Goal: Book appointment/travel/reservation

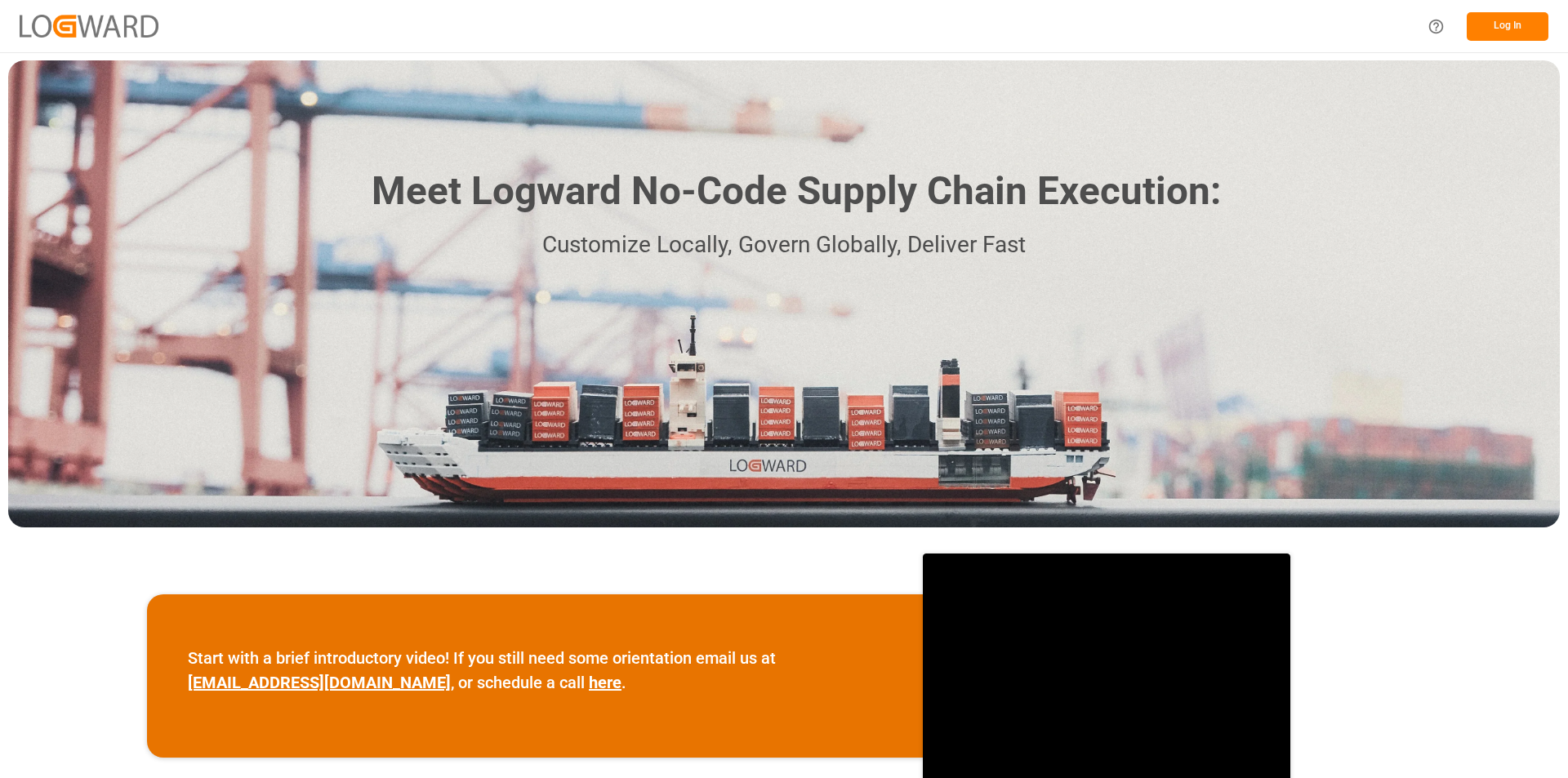
click at [1500, 24] on button "Log In" at bounding box center [1507, 26] width 82 height 28
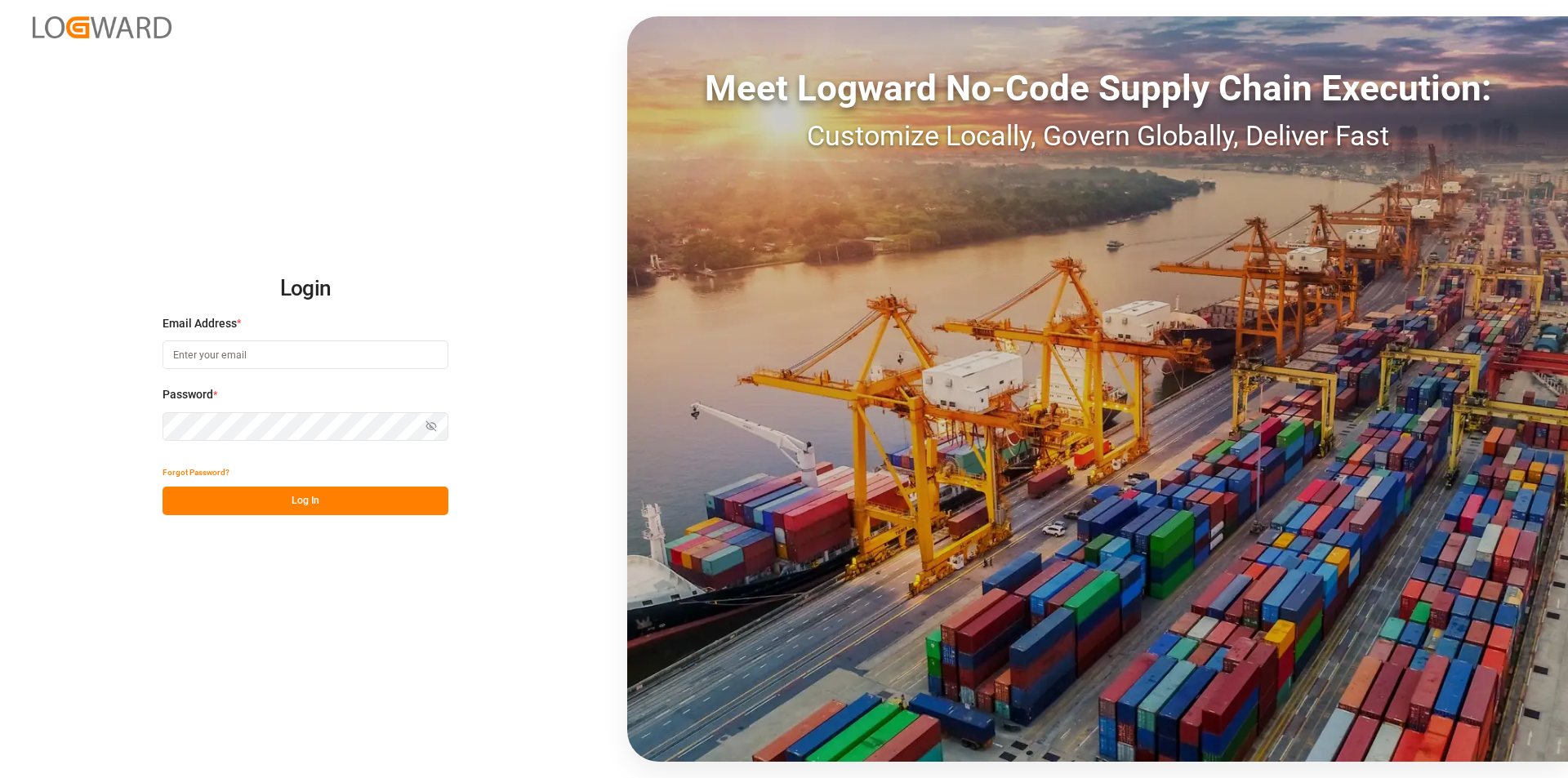
click at [238, 359] on input at bounding box center [306, 355] width 286 height 28
paste input "e.delwaulle@mueller-chemikalien.de"
type input "e.delwaulle@mueller-chemikalien.de"
click at [324, 500] on button "Log In" at bounding box center [306, 500] width 286 height 28
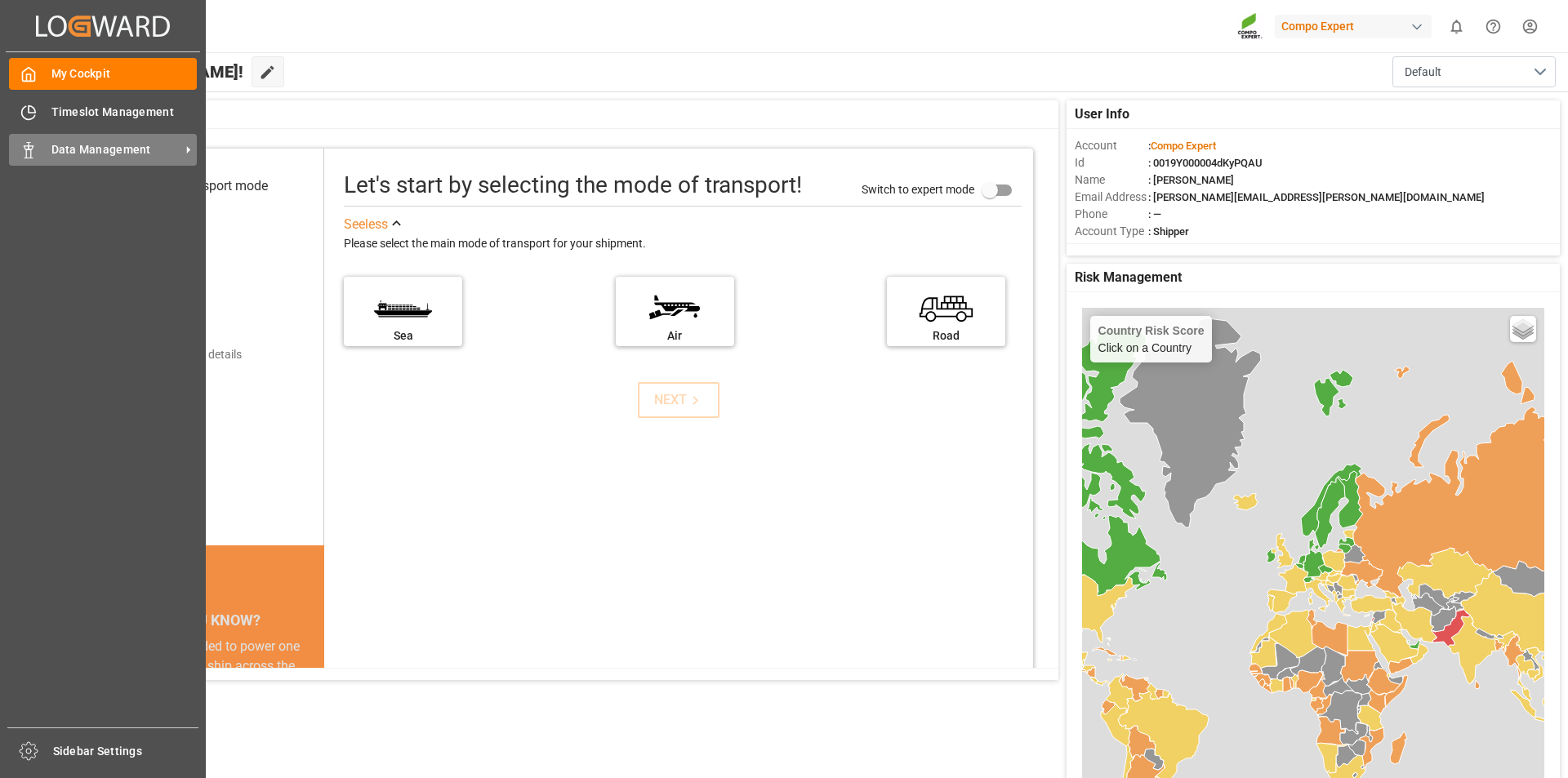
click at [38, 151] on div "Data Management Data Management" at bounding box center [103, 150] width 188 height 32
click at [17, 151] on div at bounding box center [24, 150] width 28 height 17
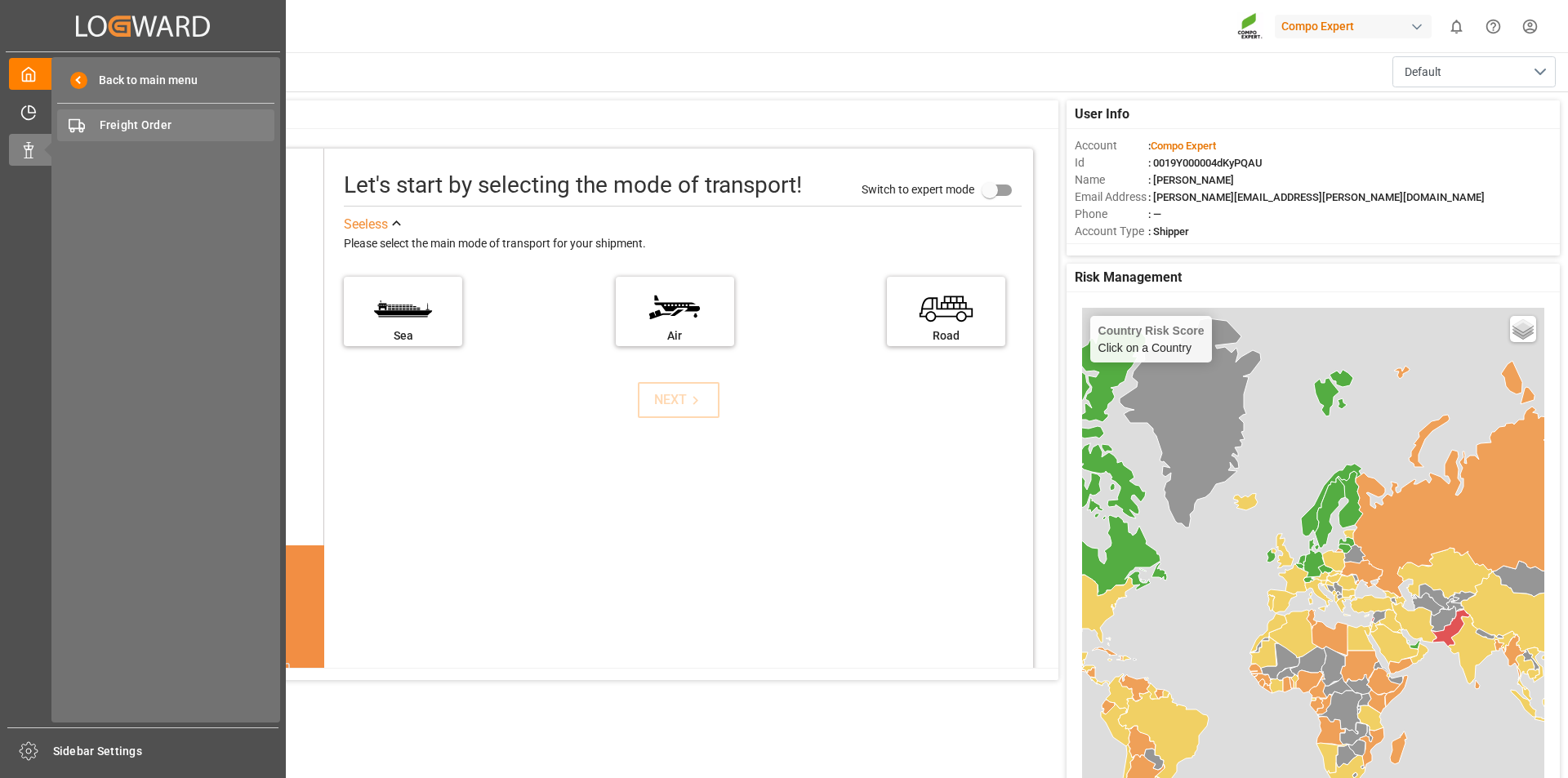
click at [146, 128] on span "Freight Order" at bounding box center [187, 125] width 176 height 17
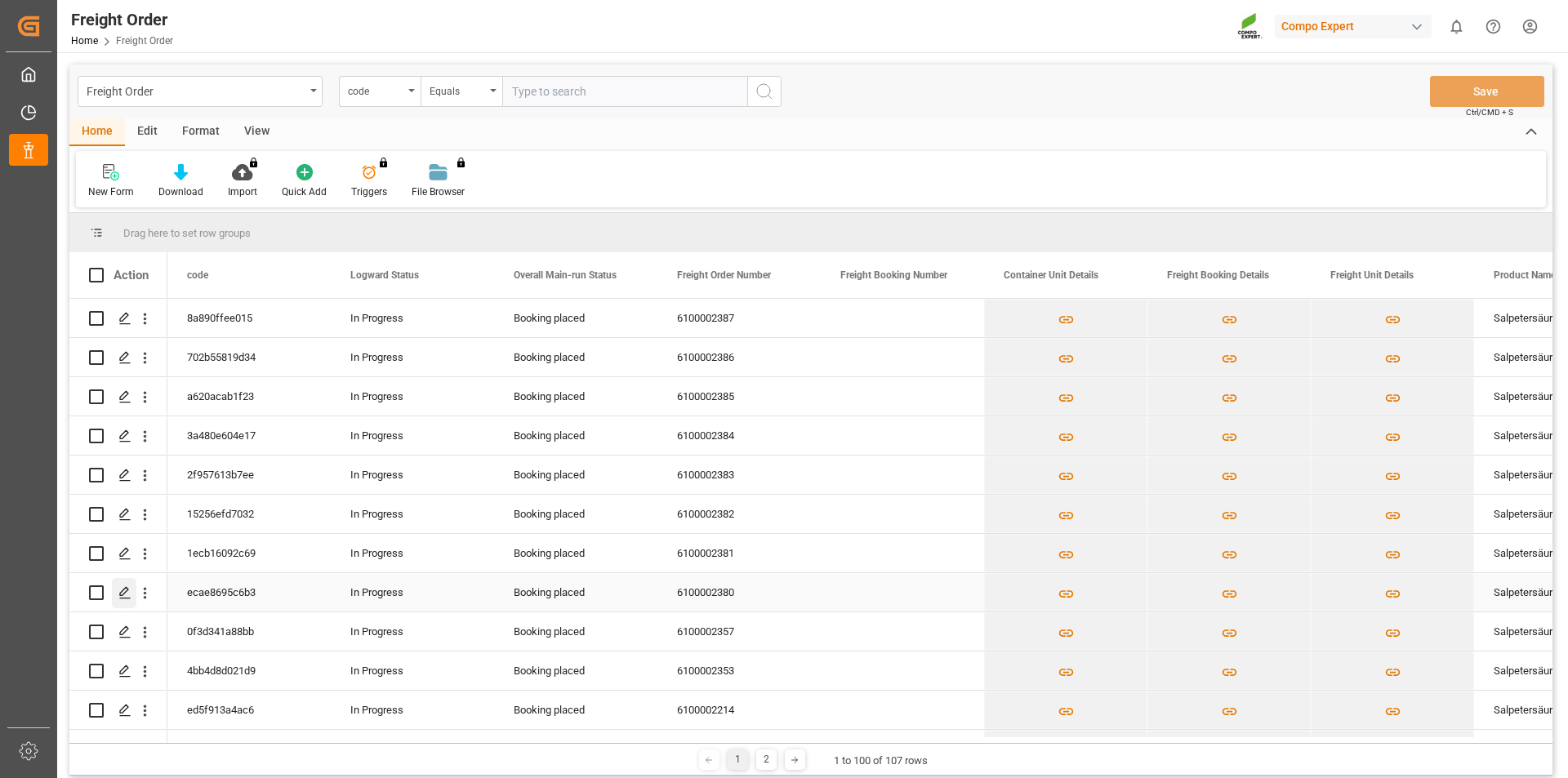
click at [119, 595] on icon "Press SPACE to select this row." at bounding box center [125, 593] width 13 height 13
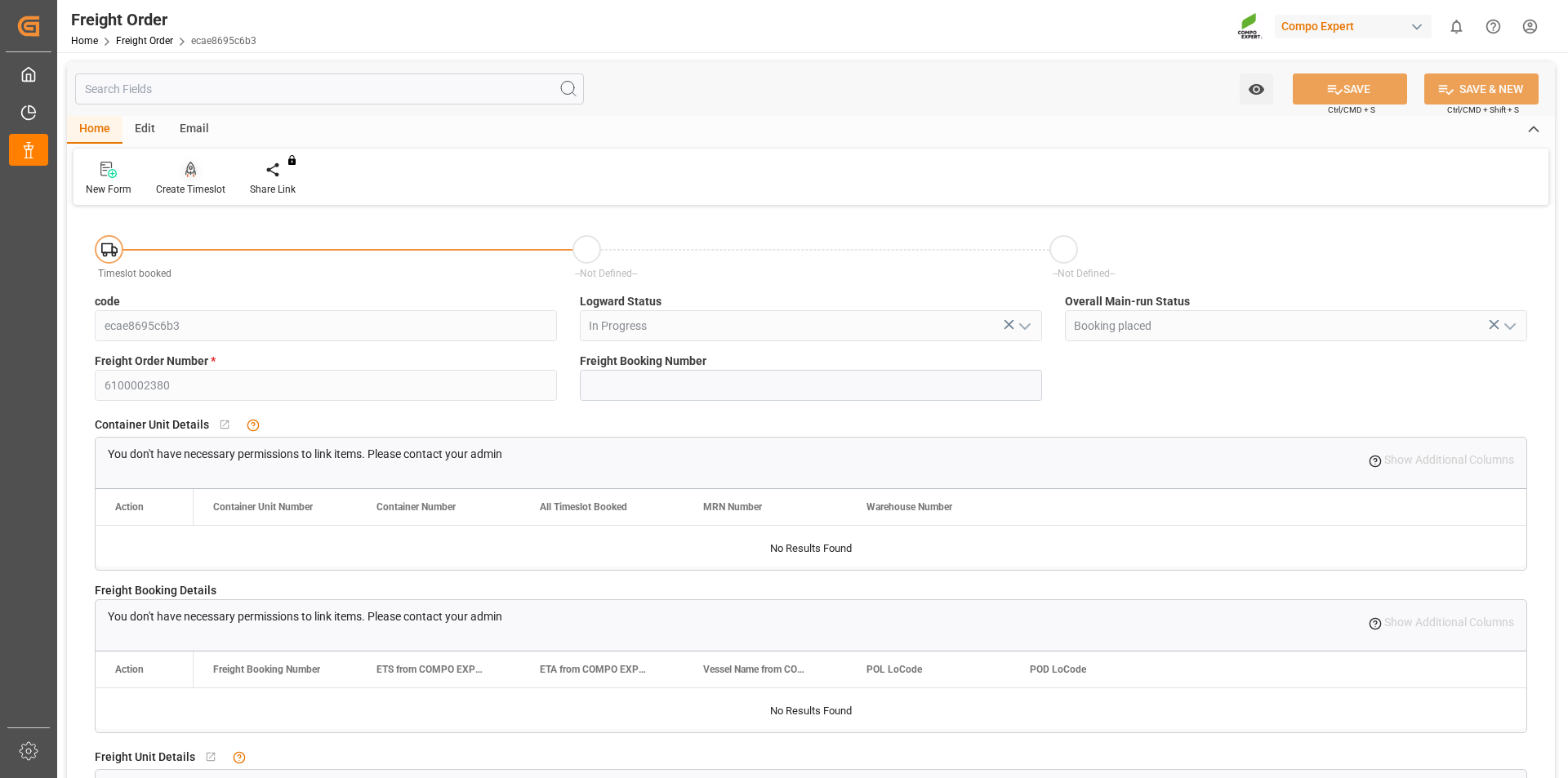
click at [201, 183] on div "Create Timeslot" at bounding box center [191, 190] width 70 height 15
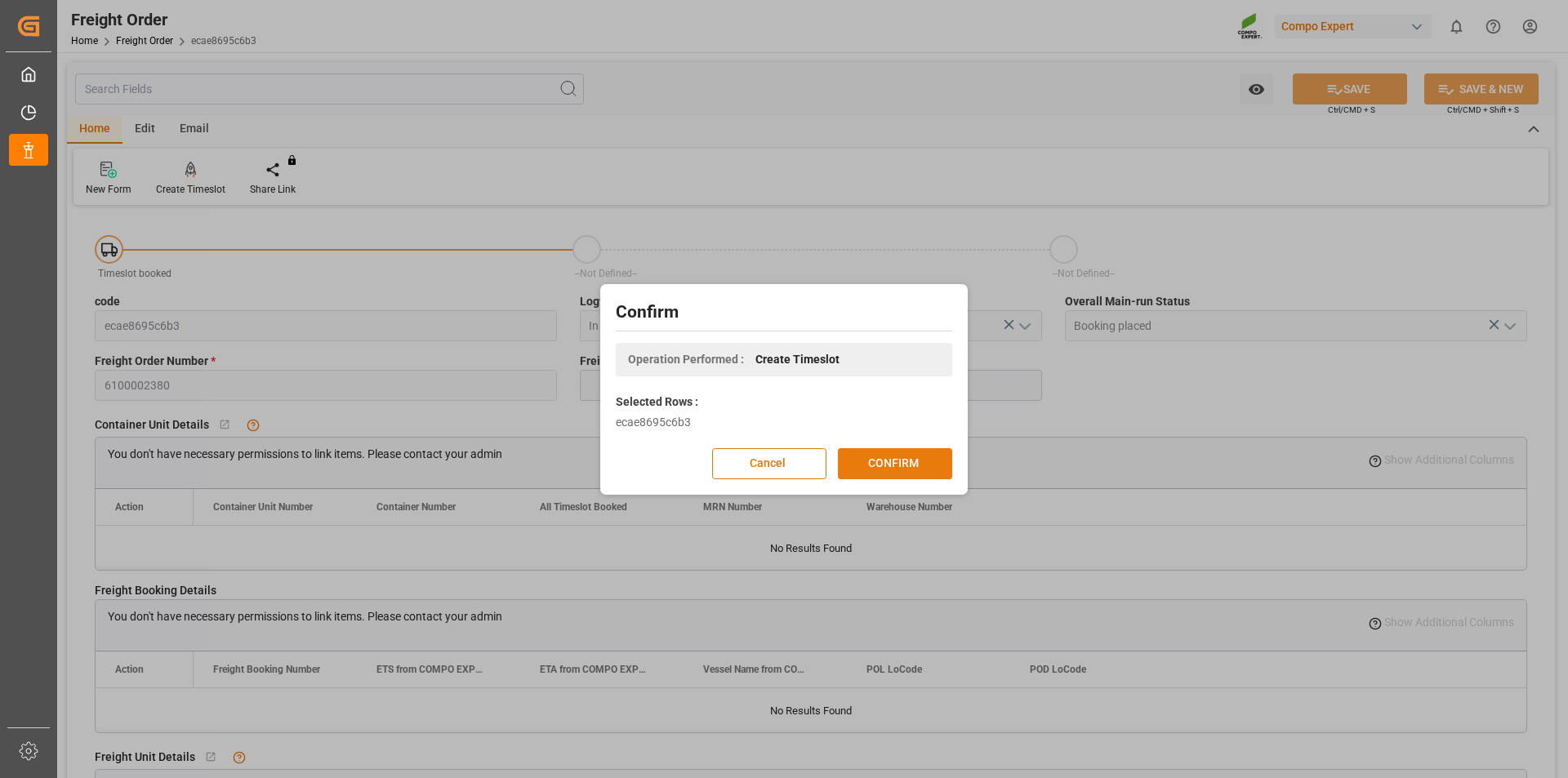
click at [862, 469] on button "CONFIRM" at bounding box center [895, 464] width 115 height 31
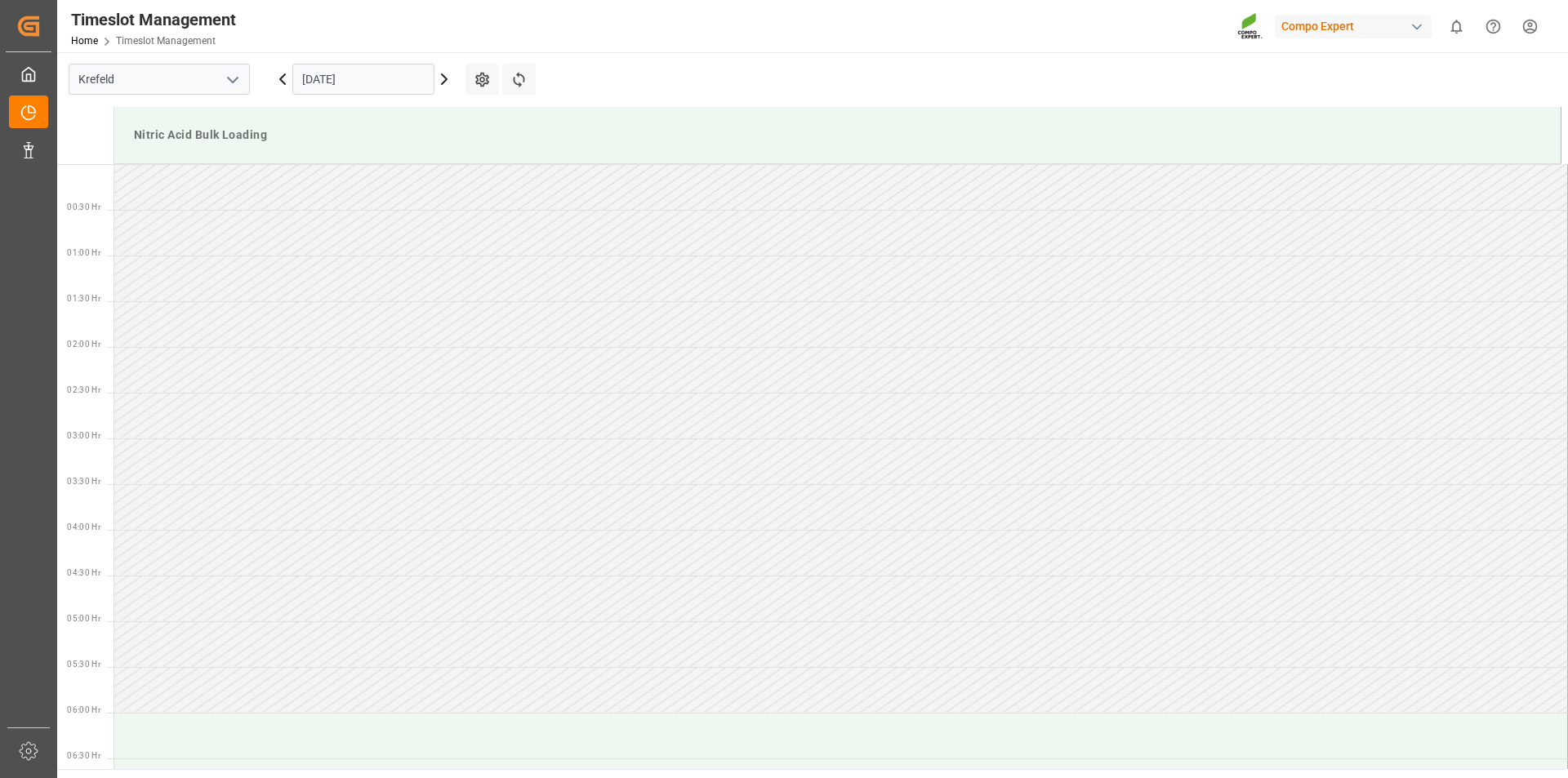
scroll to position [1361, 0]
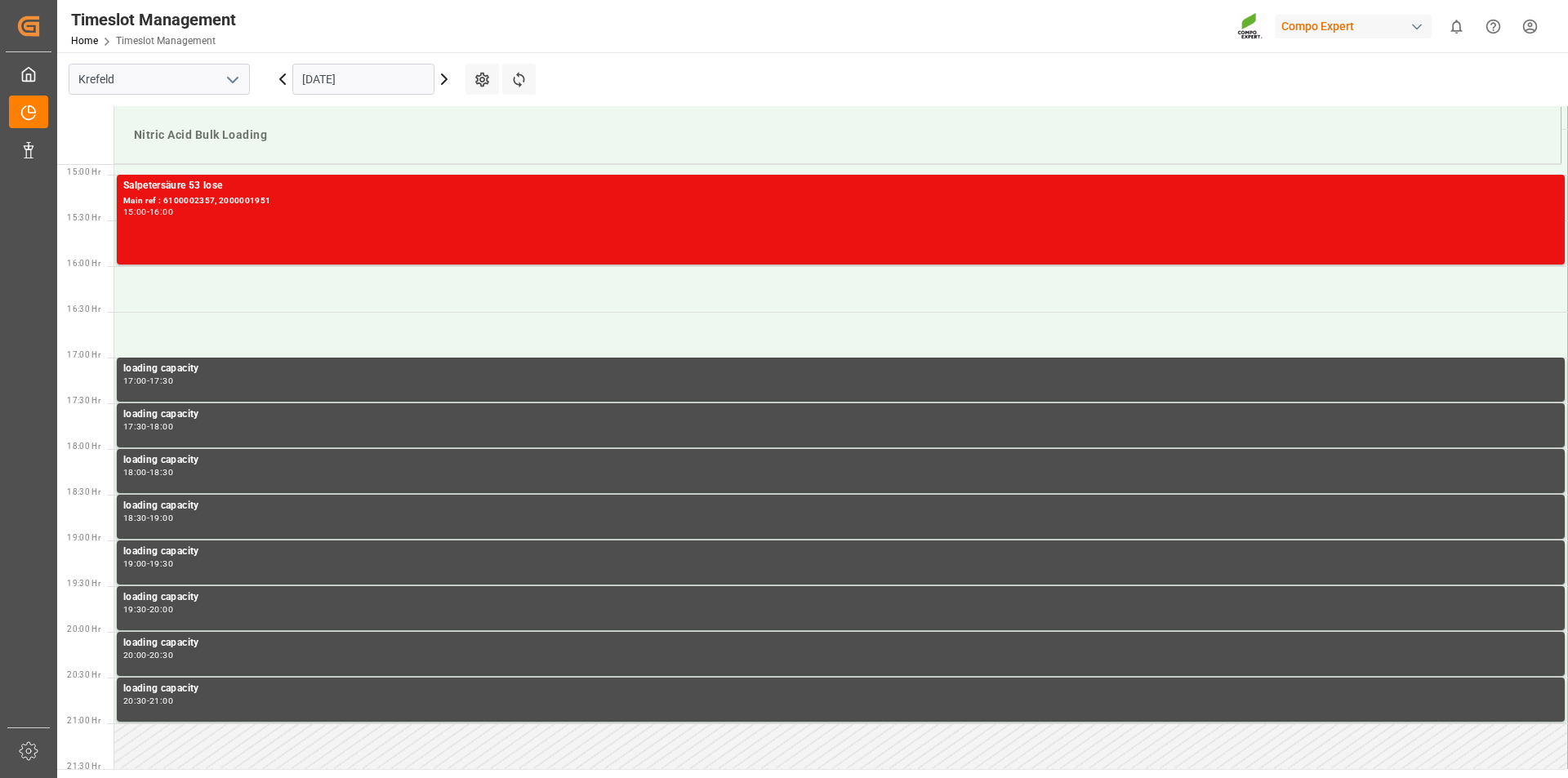
click at [443, 80] on icon at bounding box center [444, 79] width 20 height 20
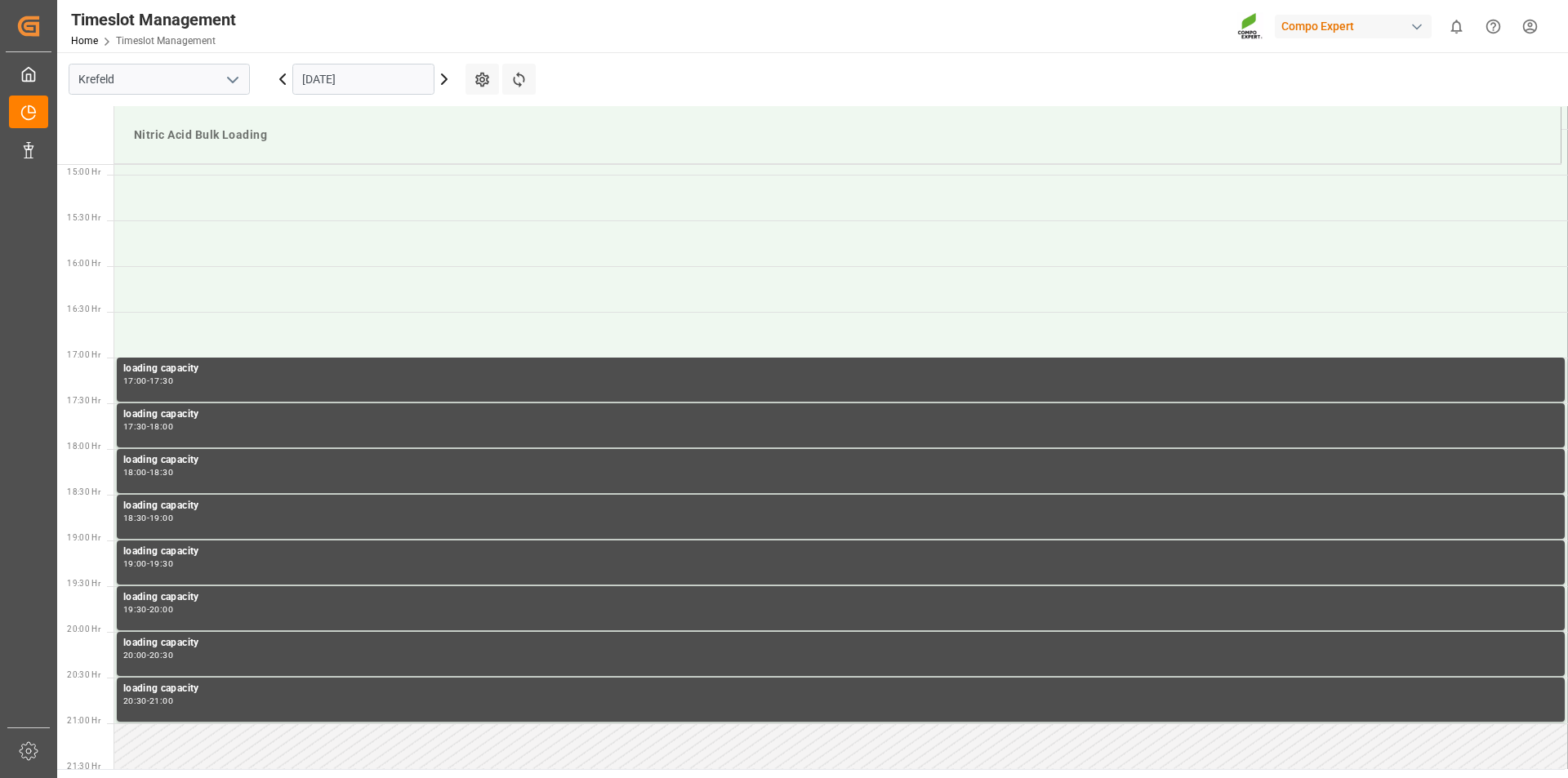
click at [443, 81] on icon at bounding box center [444, 79] width 20 height 20
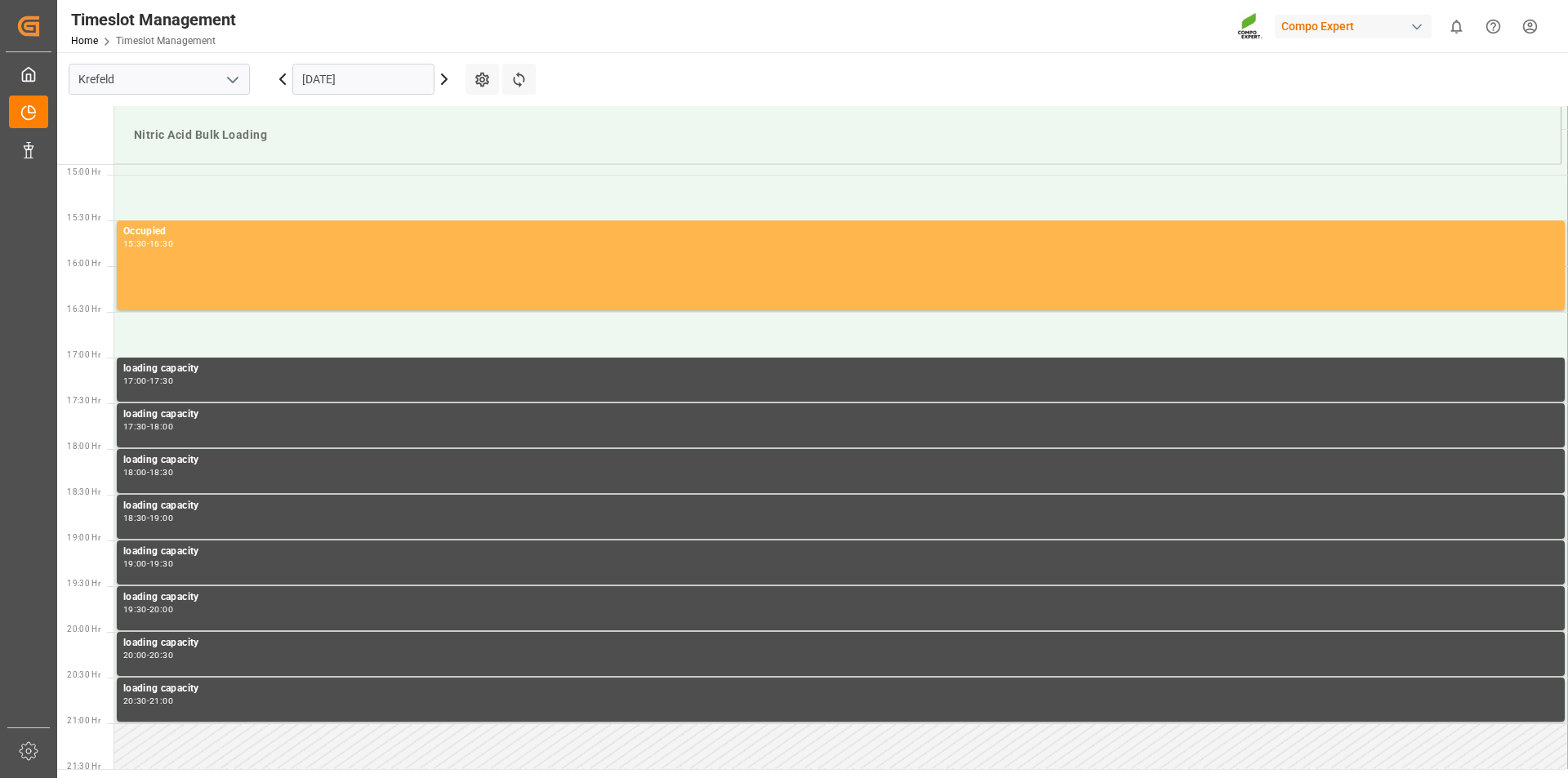
click at [443, 81] on icon at bounding box center [444, 79] width 20 height 20
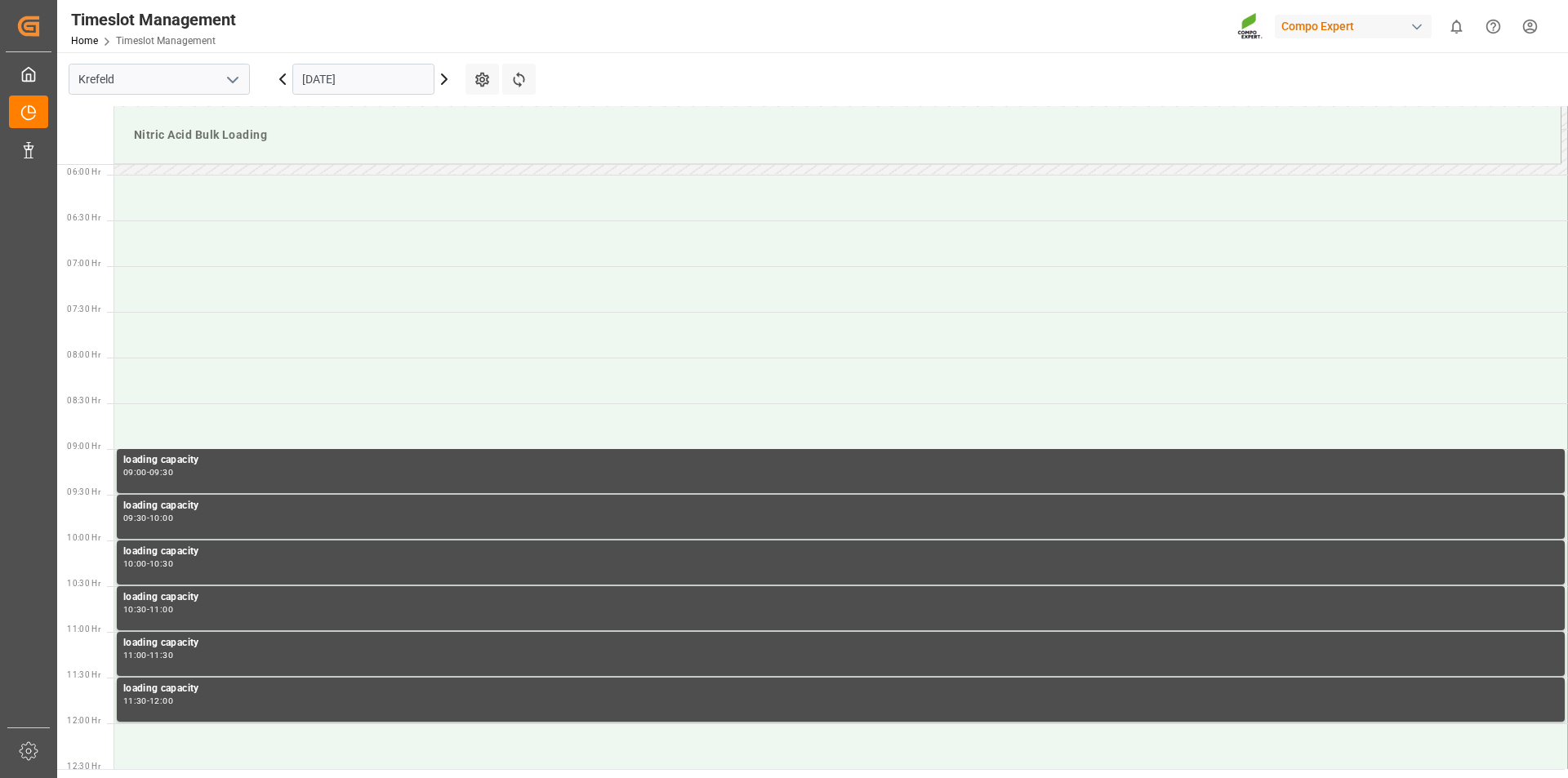
scroll to position [530, 0]
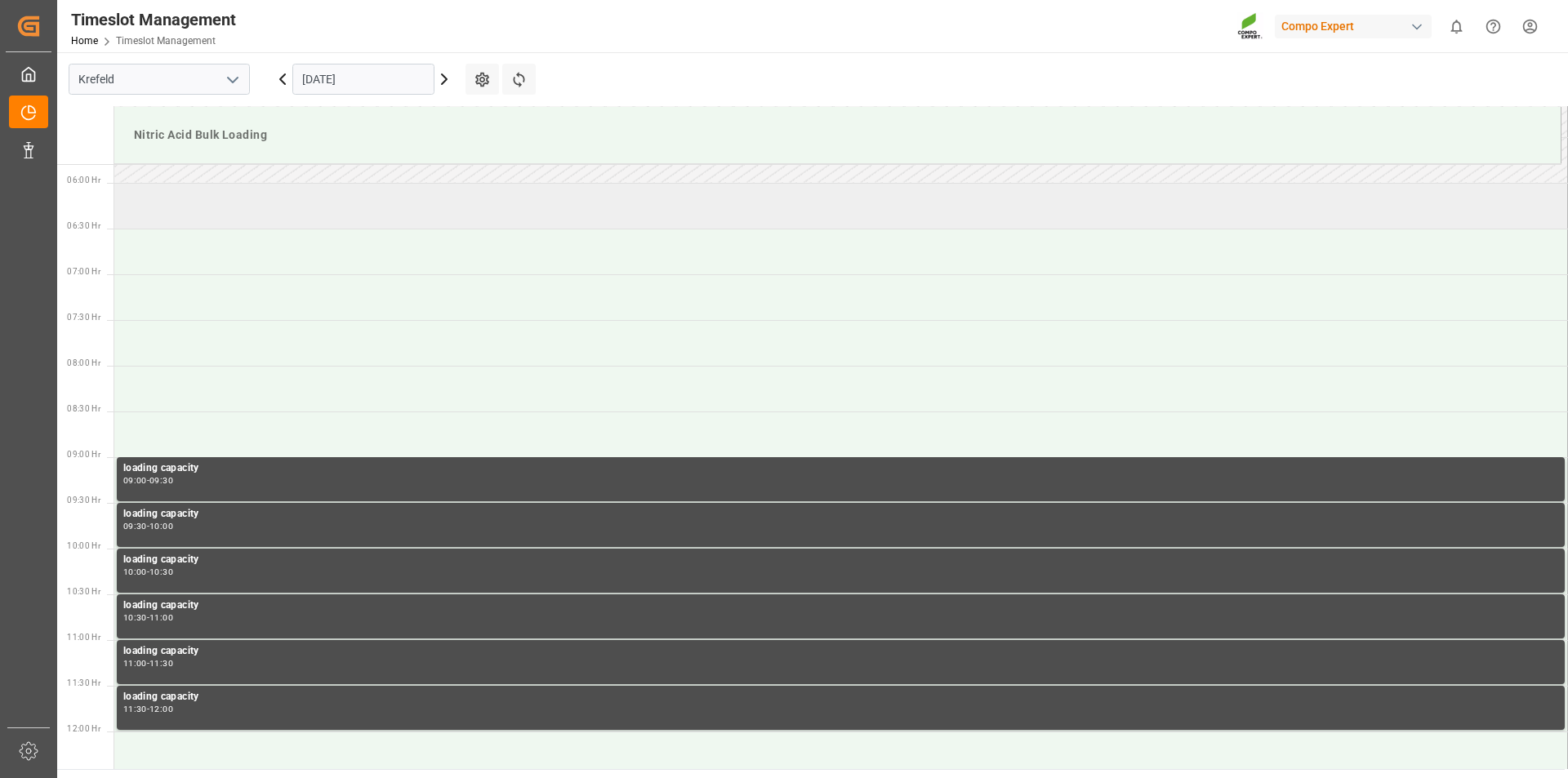
click at [399, 219] on td at bounding box center [841, 205] width 1453 height 46
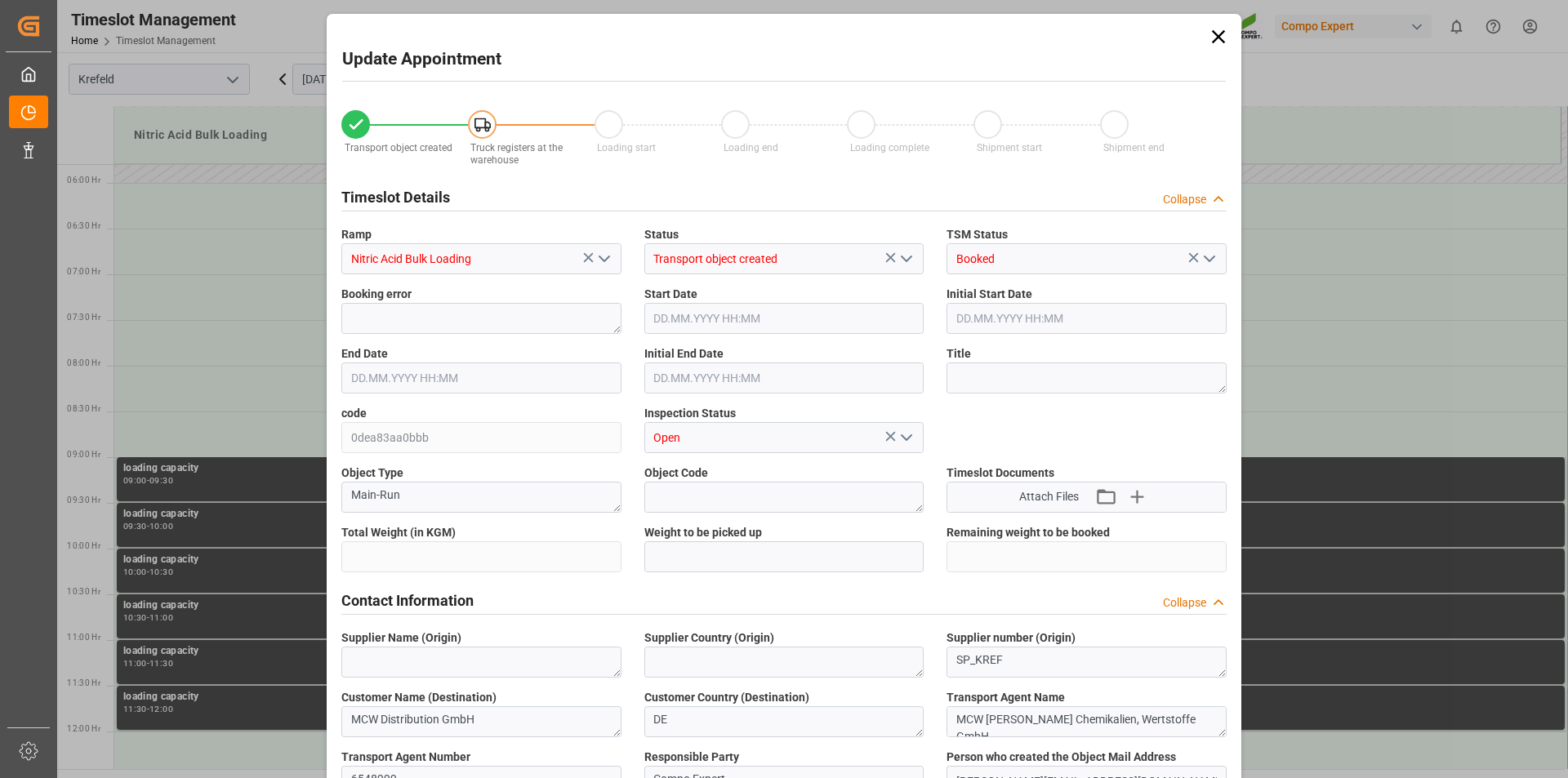
type input "5000"
type input "0"
type input "[DATE] 06:00"
type input "[DATE] 06:30"
type input "[DATE] 14:08"
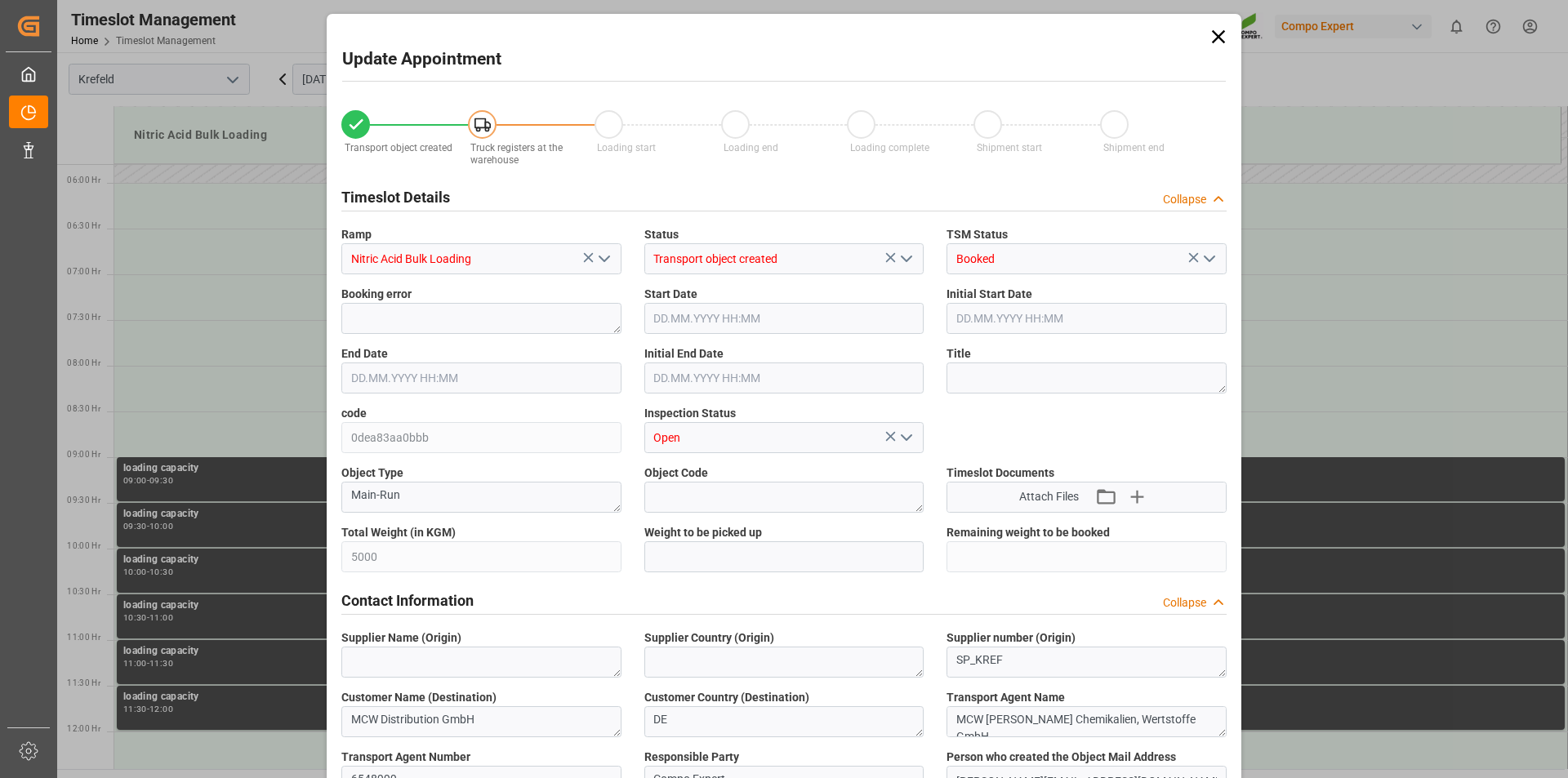
type input "[DATE] 13:41"
click at [990, 380] on textarea at bounding box center [1086, 377] width 280 height 31
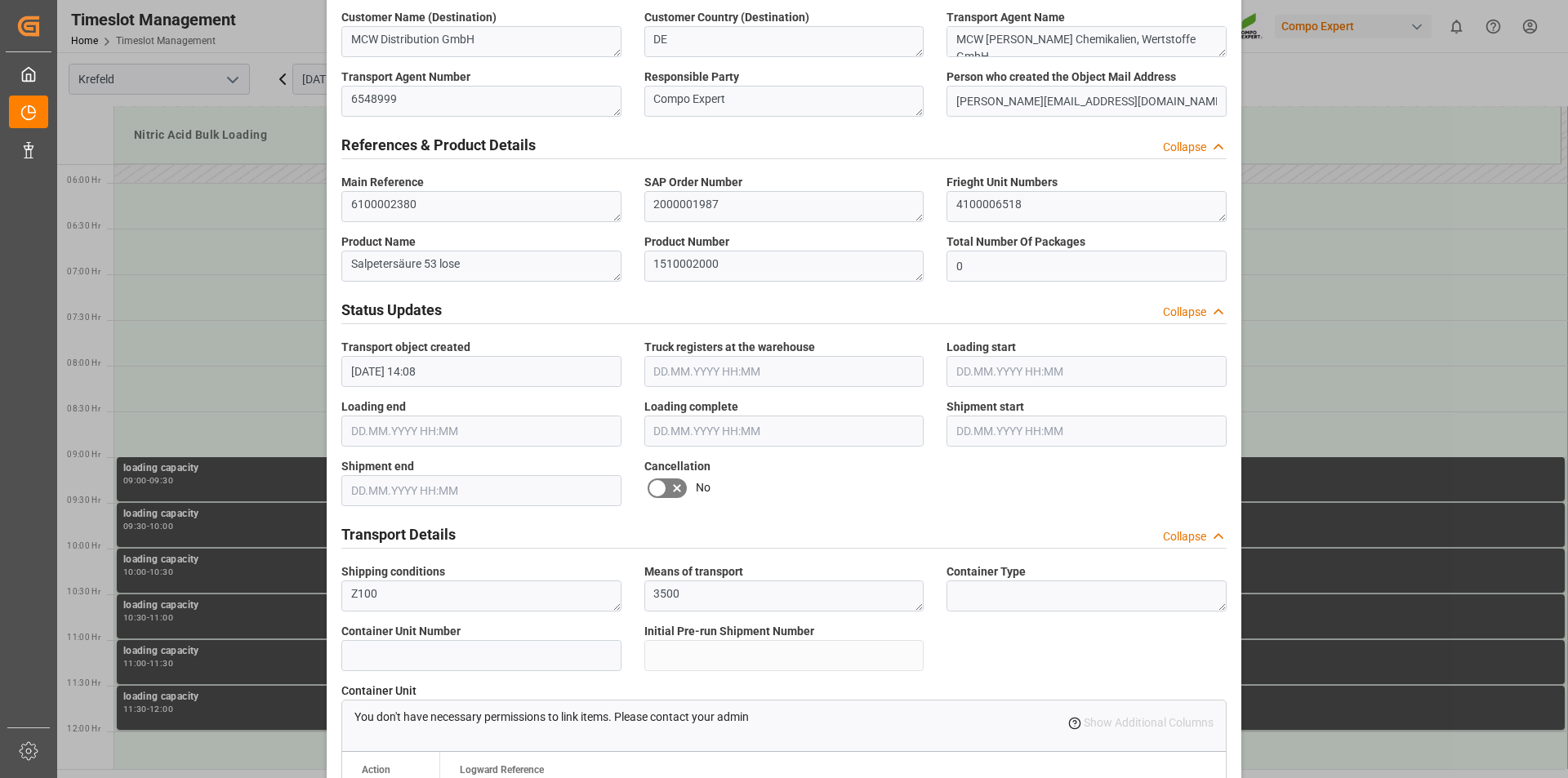
scroll to position [1360, 0]
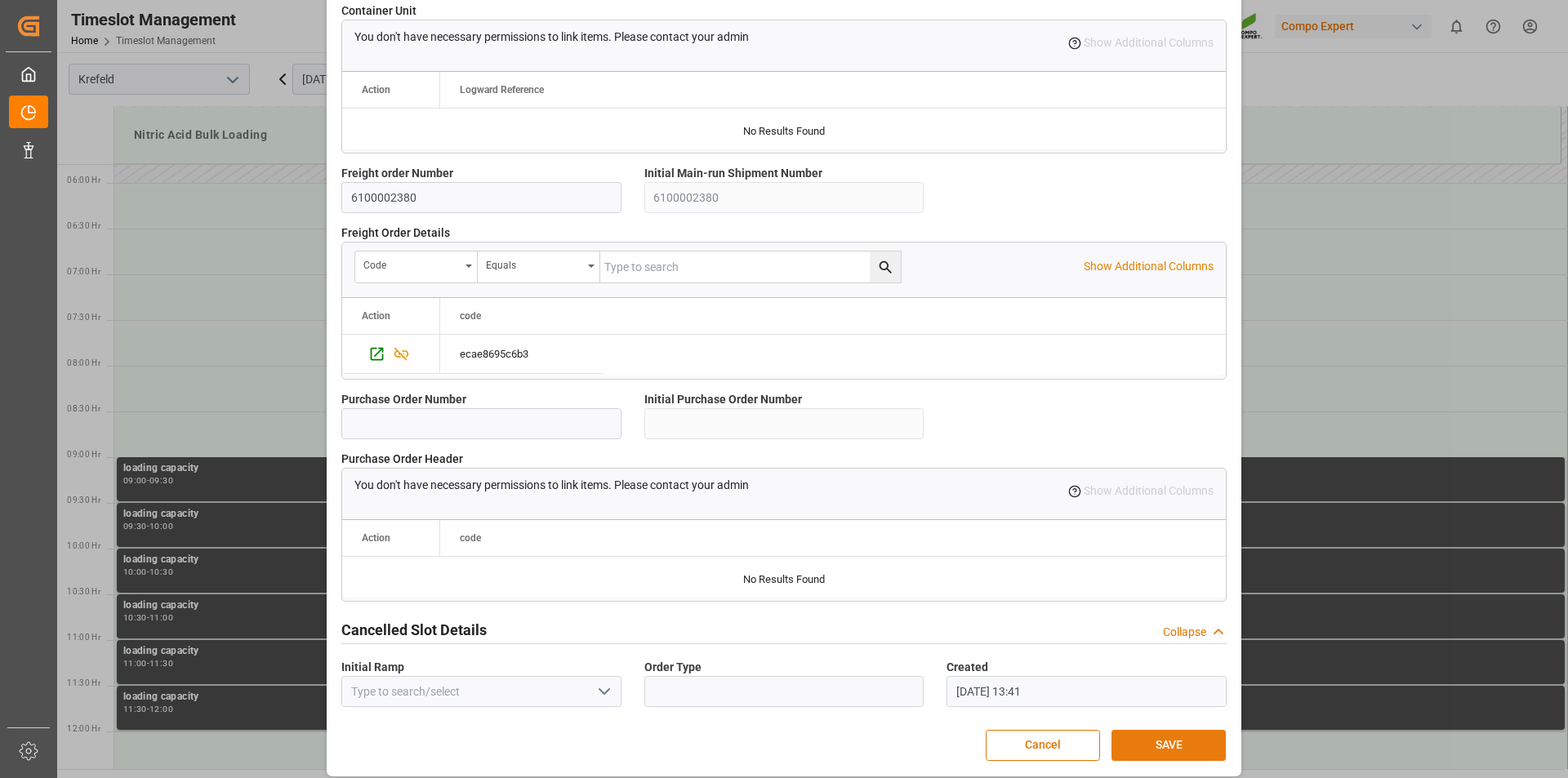
type textarea "164140"
click at [1134, 753] on button "SAVE" at bounding box center [1168, 745] width 115 height 31
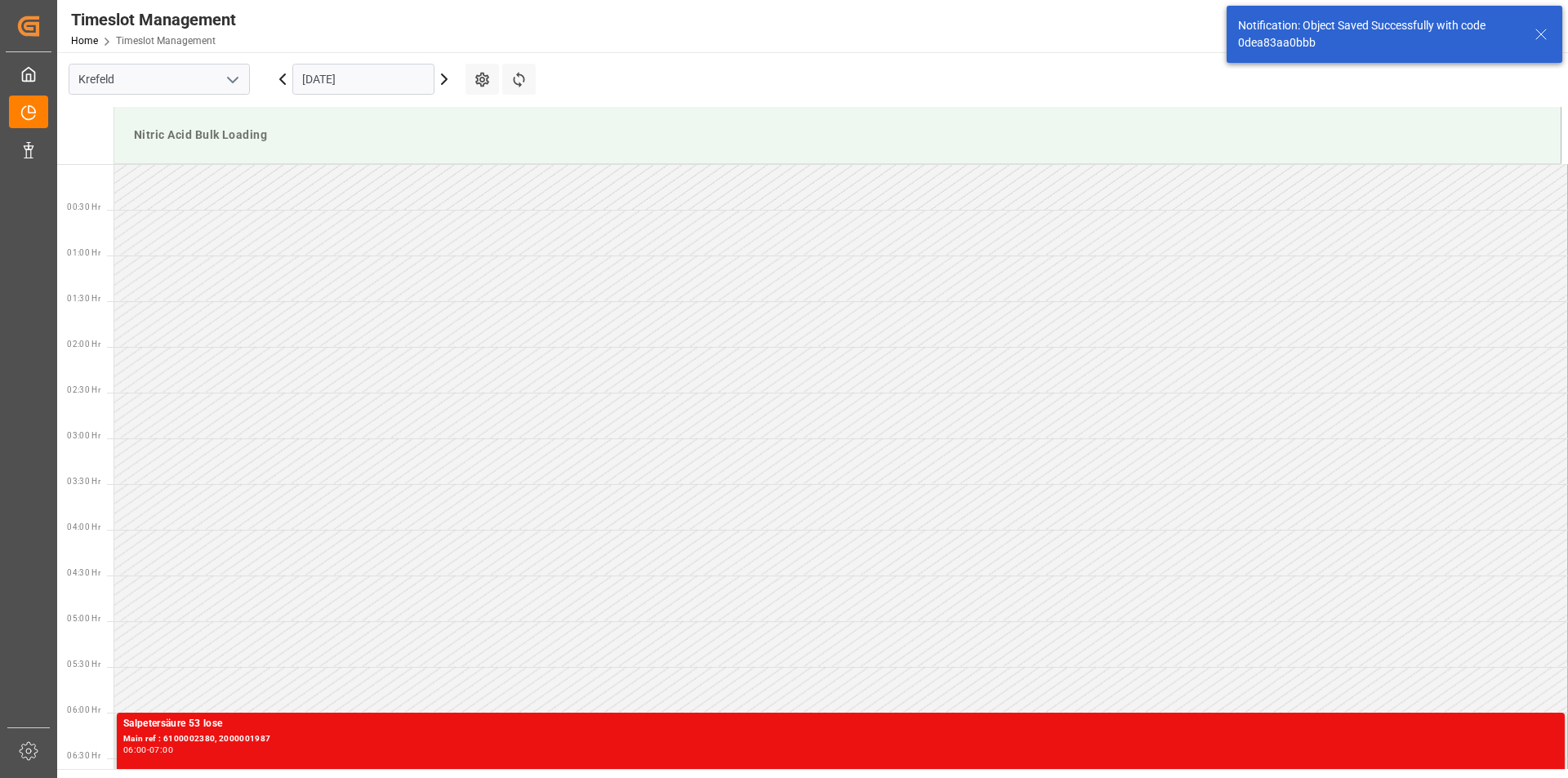
scroll to position [447, 0]
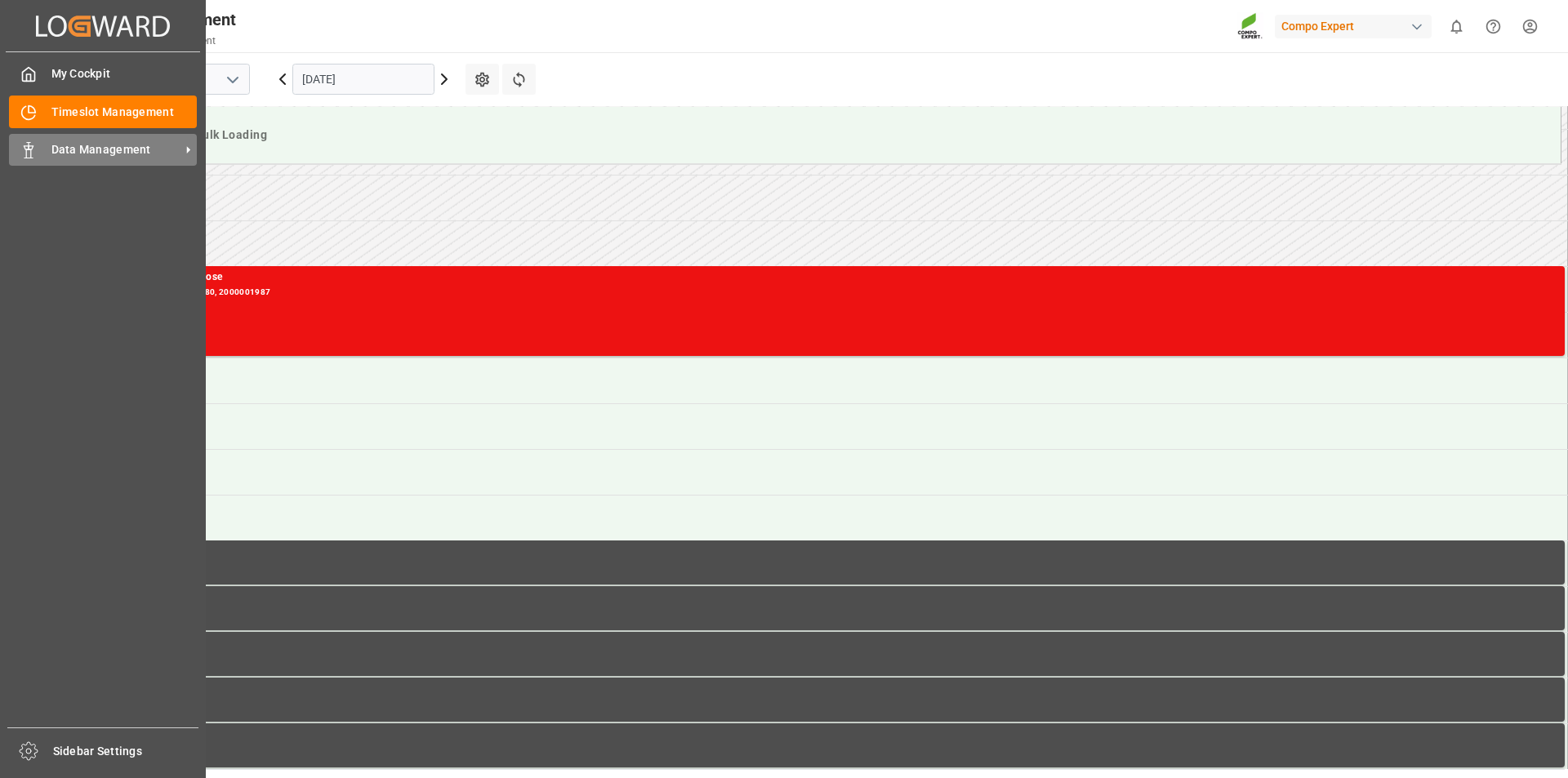
click at [42, 149] on div "Data Management Data Management" at bounding box center [103, 150] width 188 height 32
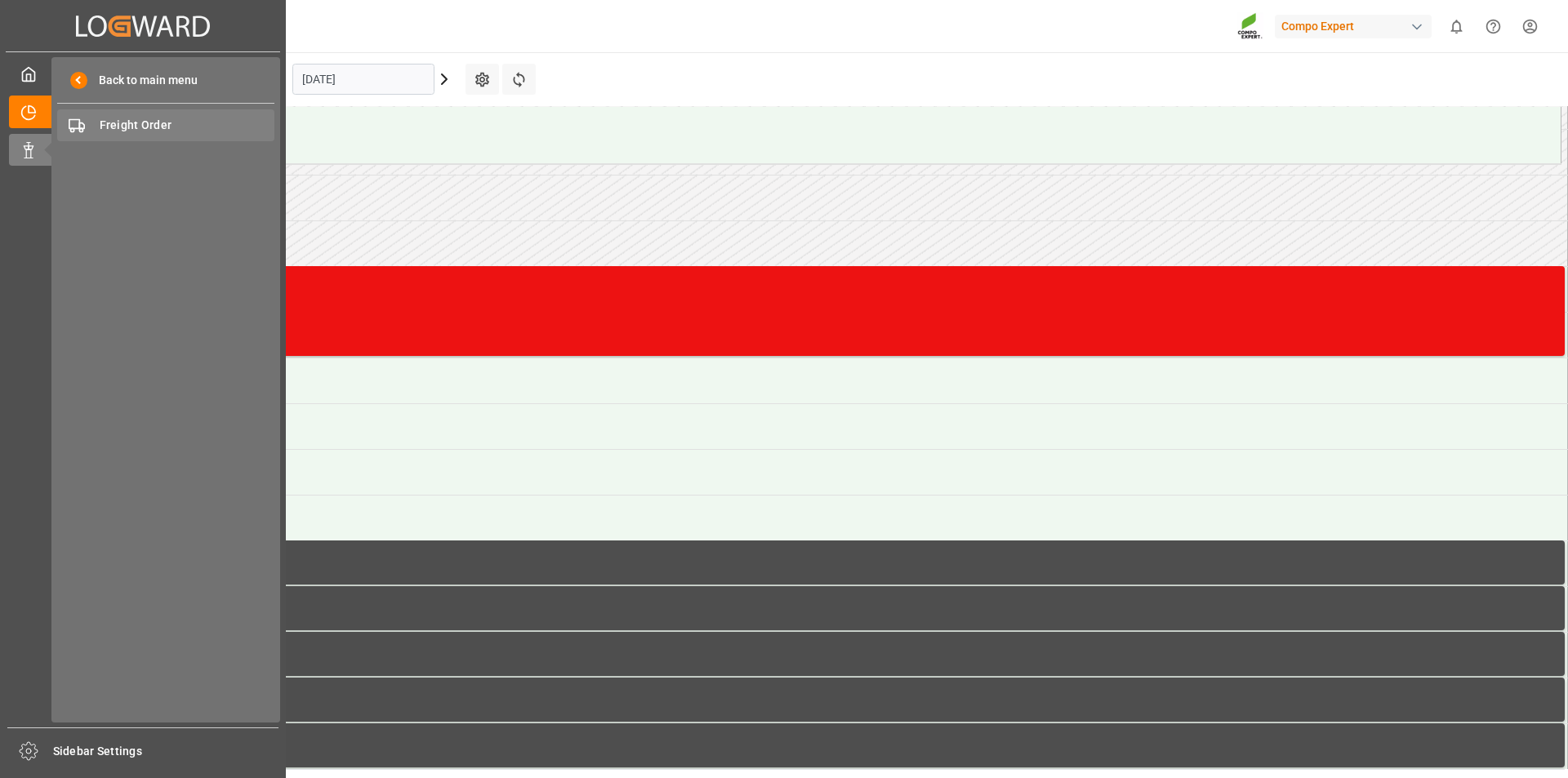
click at [142, 121] on span "Freight Order" at bounding box center [187, 125] width 176 height 17
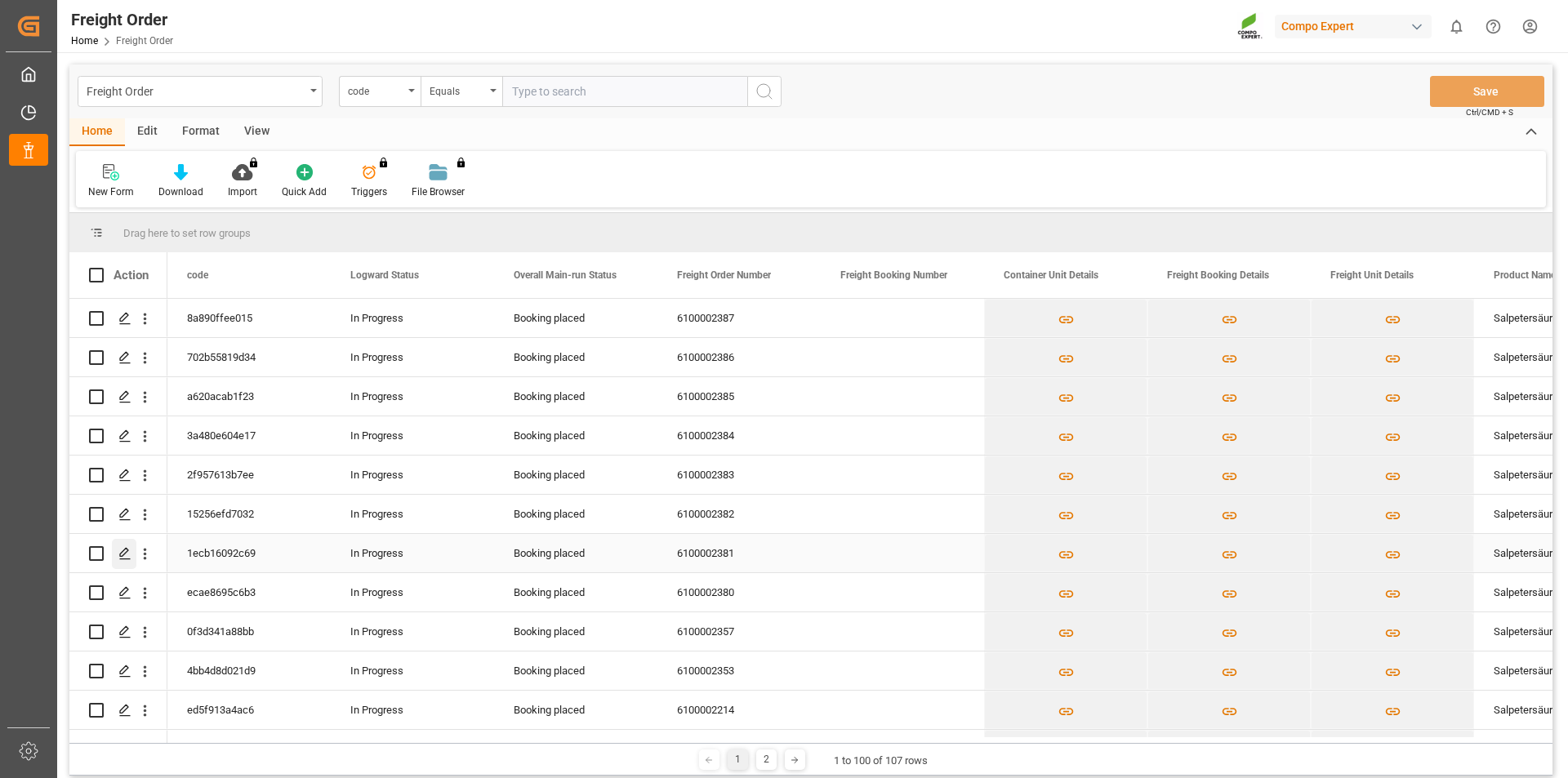
click at [129, 557] on icon "Press SPACE to select this row." at bounding box center [125, 554] width 13 height 13
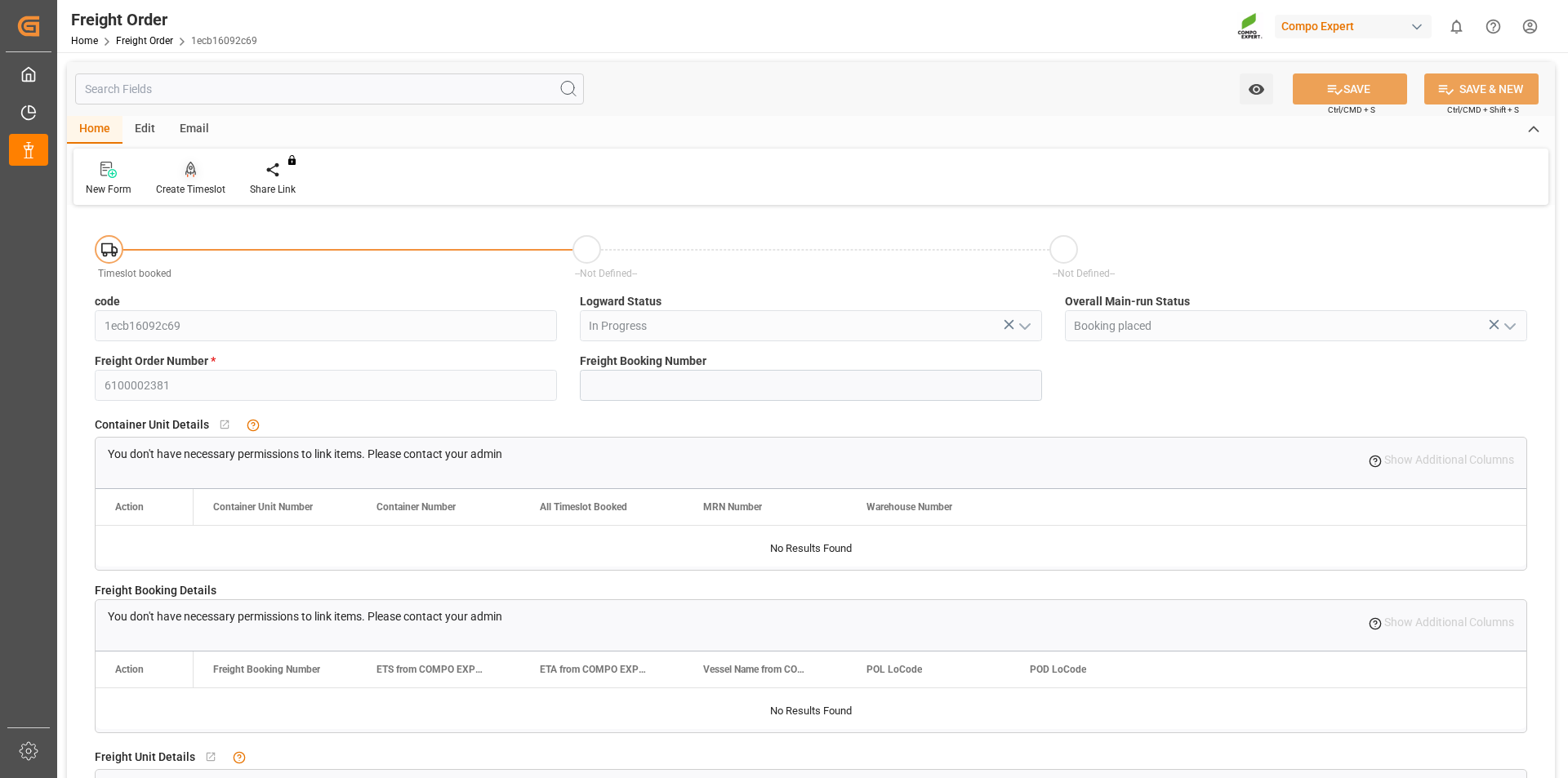
click at [176, 175] on div at bounding box center [191, 169] width 70 height 17
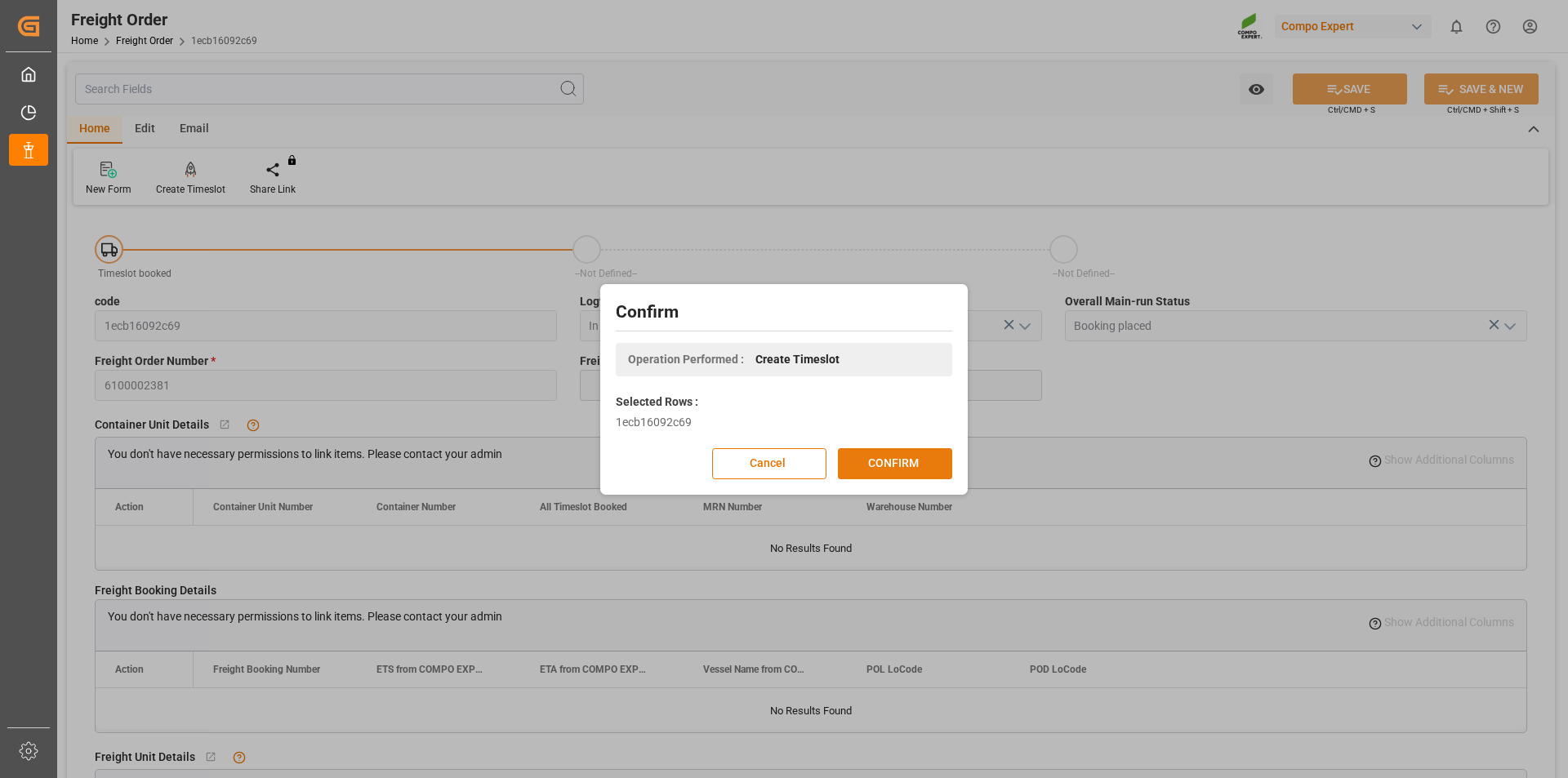
click at [862, 465] on button "CONFIRM" at bounding box center [895, 464] width 115 height 31
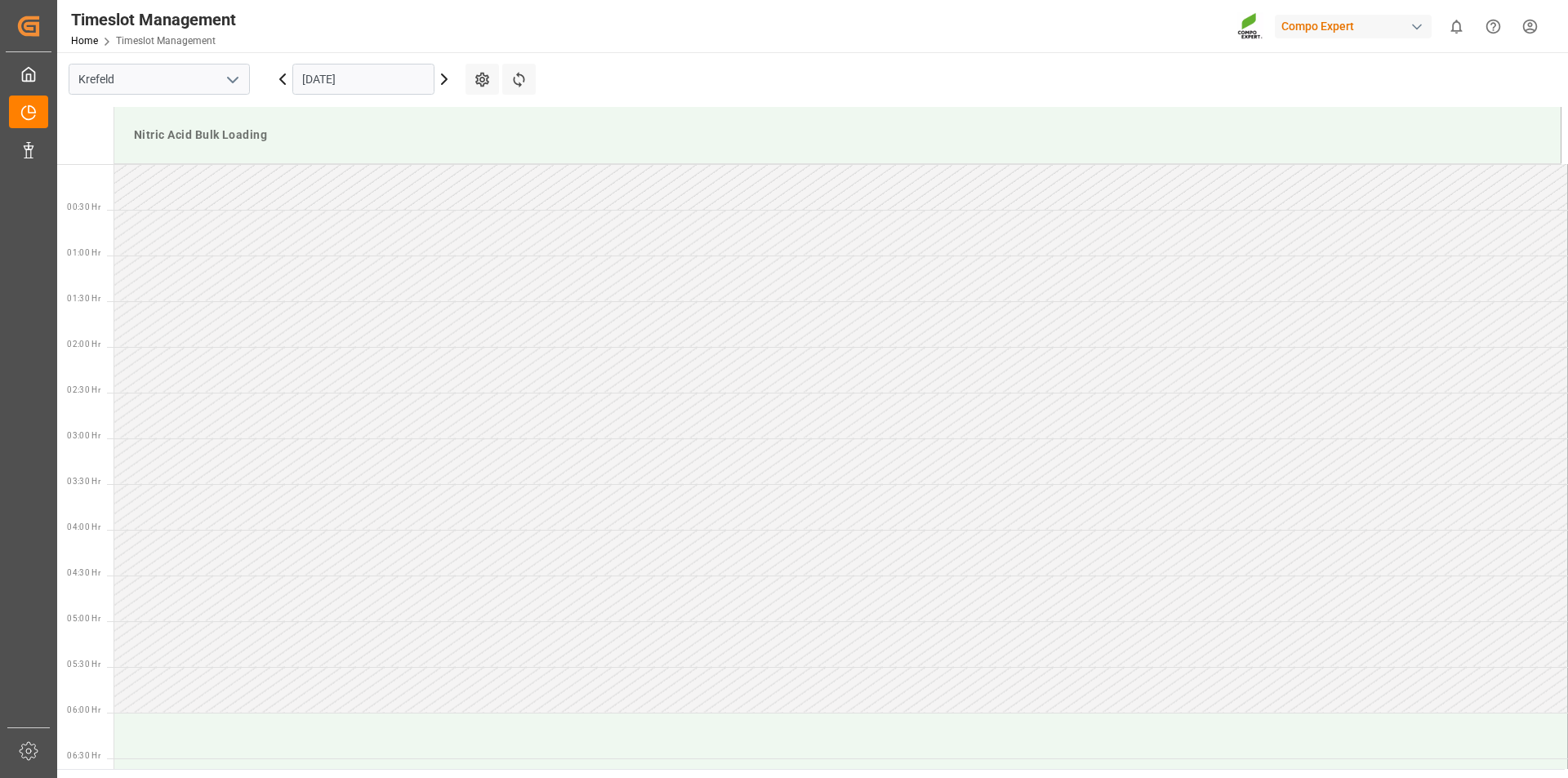
scroll to position [1361, 0]
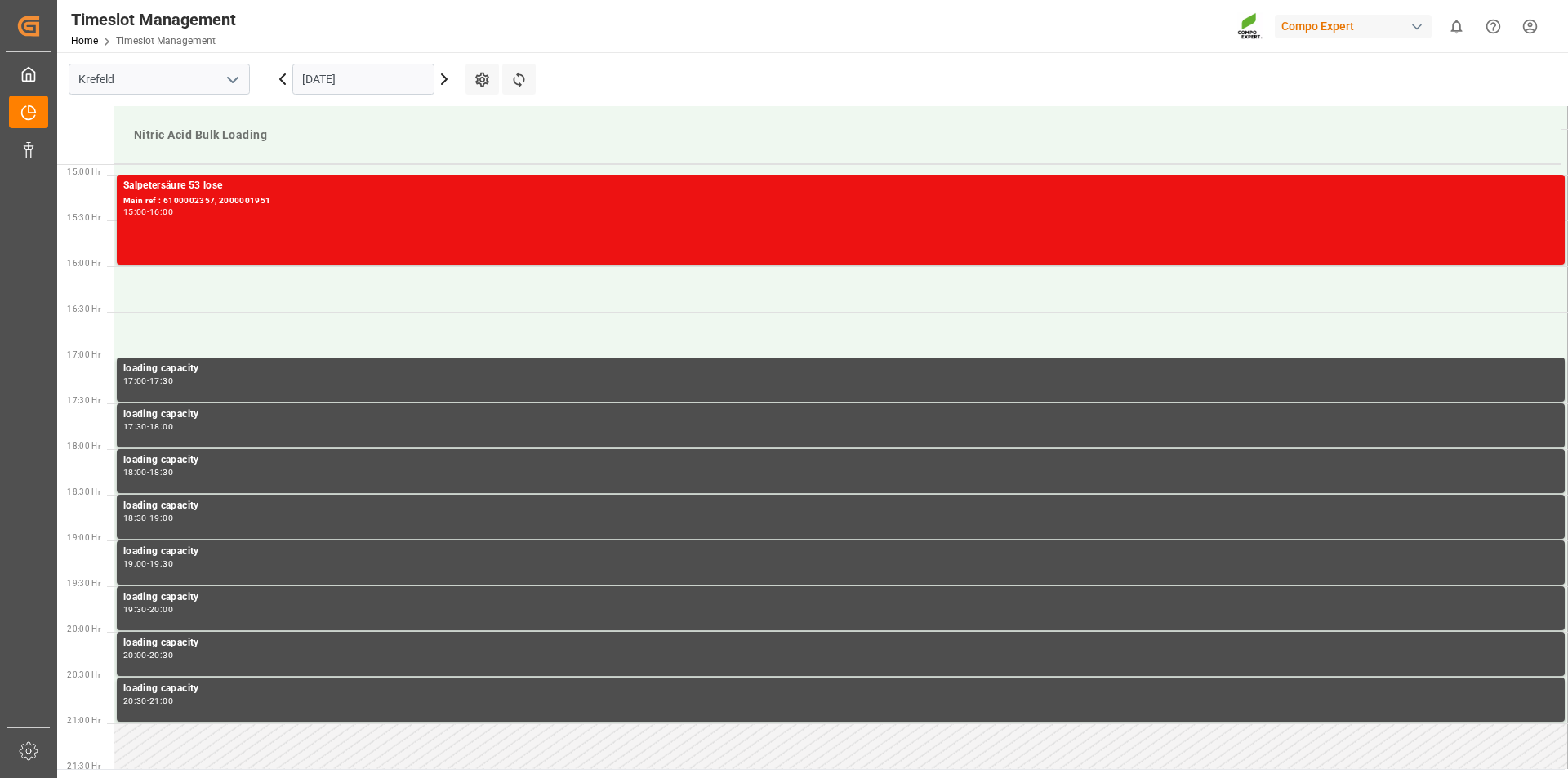
click at [446, 79] on icon at bounding box center [444, 79] width 5 height 9
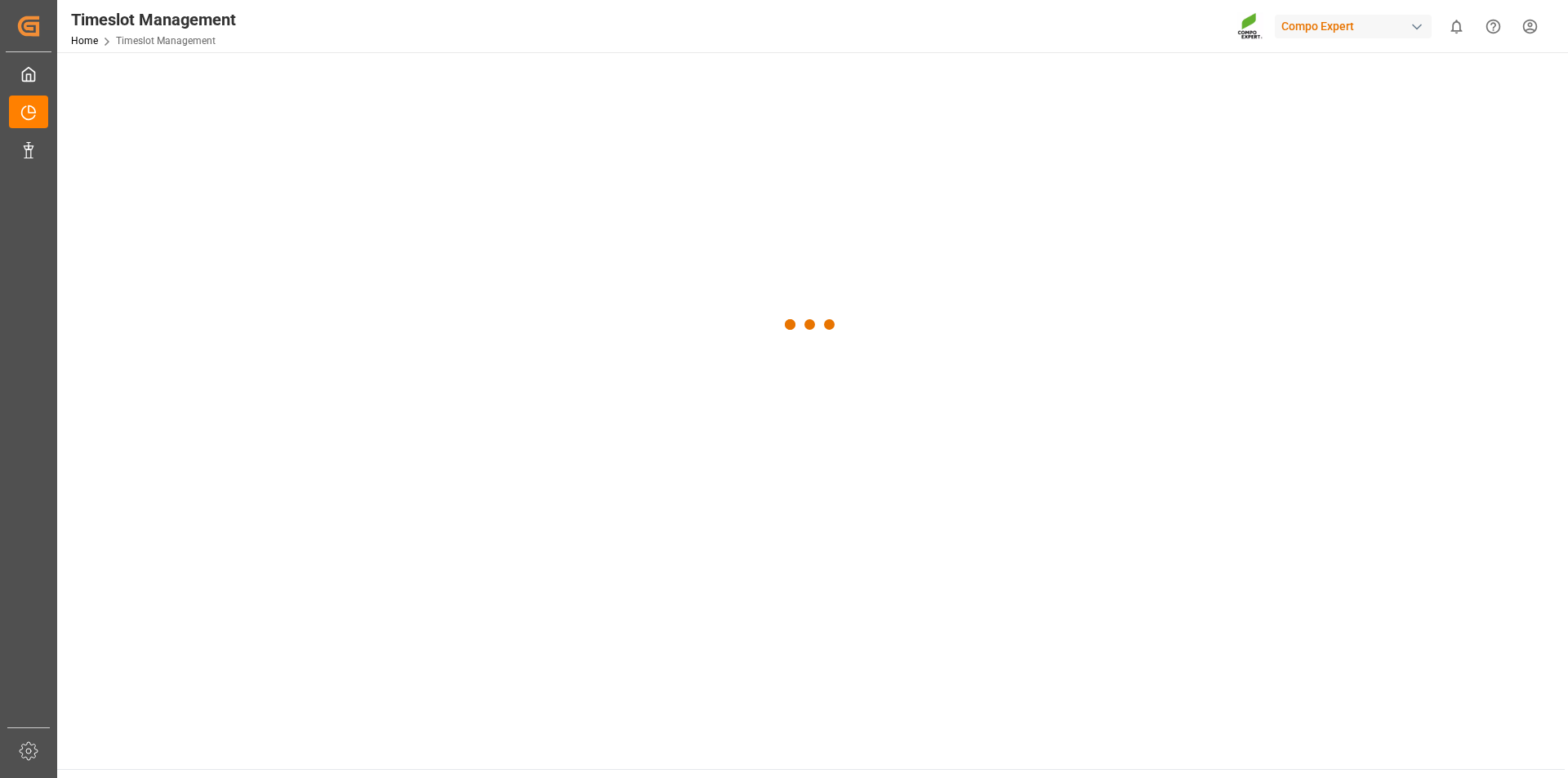
click at [446, 79] on div at bounding box center [811, 325] width 1507 height 545
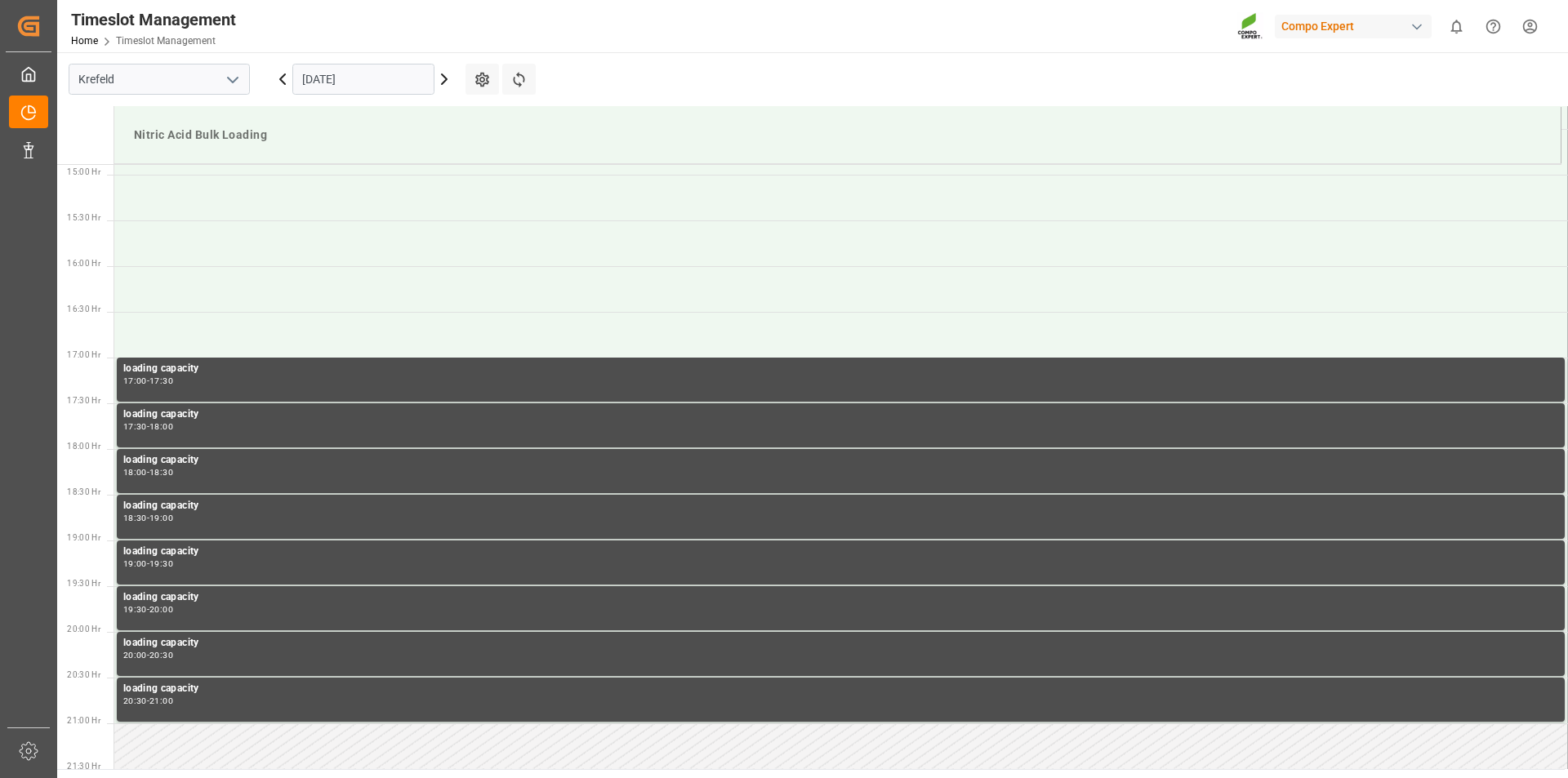
click at [446, 79] on icon at bounding box center [444, 79] width 5 height 9
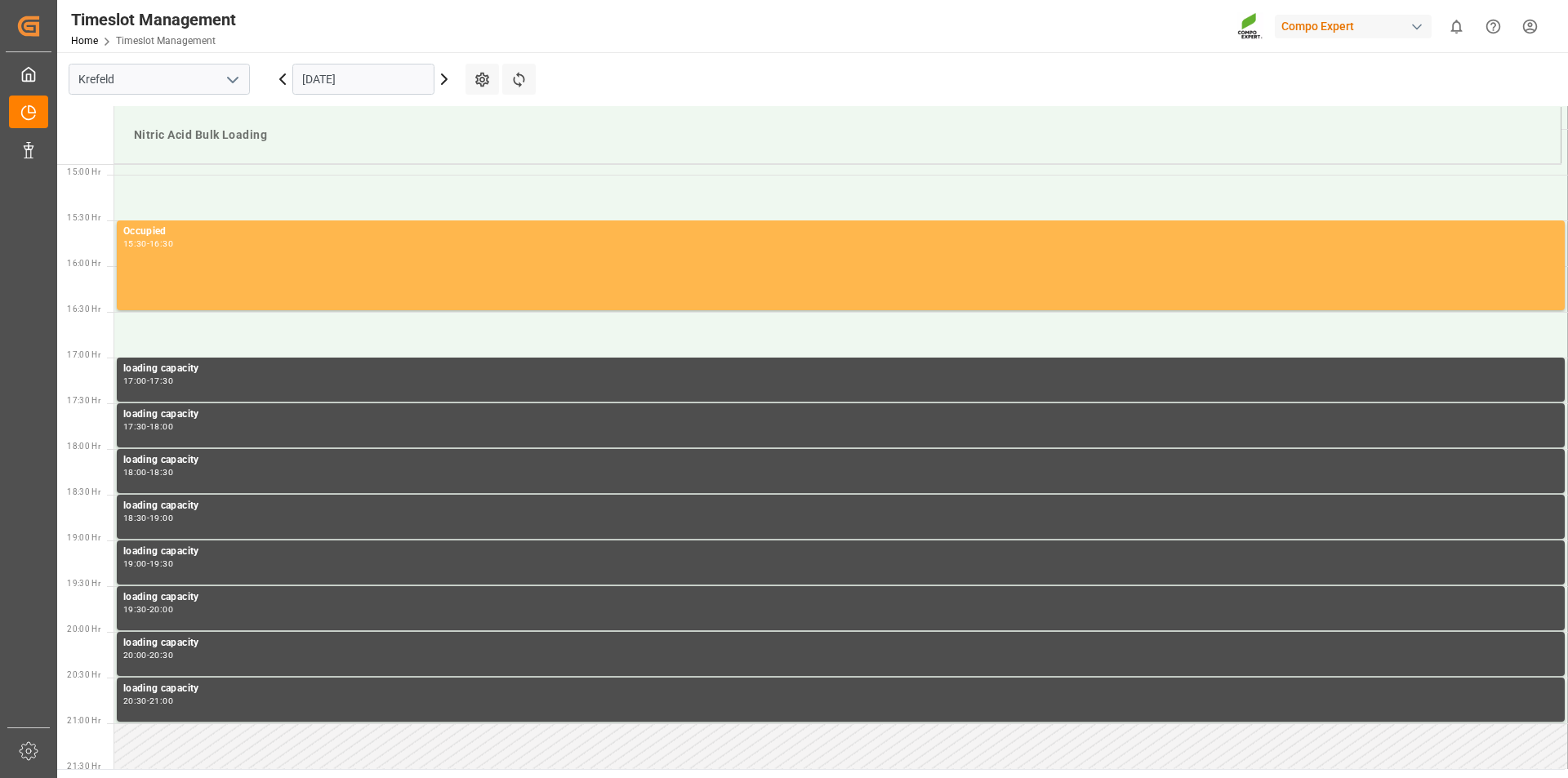
click at [446, 79] on icon at bounding box center [444, 79] width 5 height 9
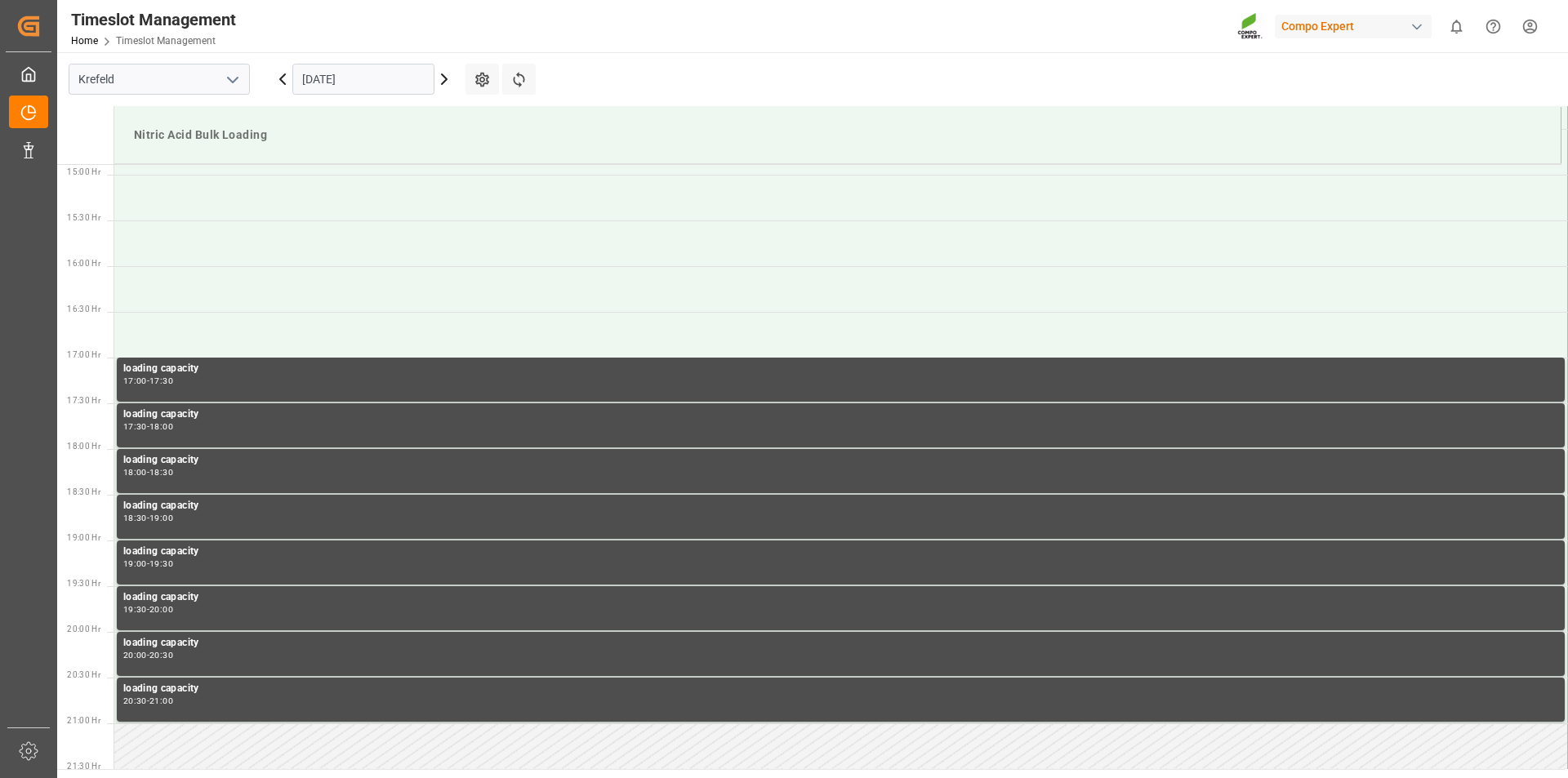
click at [446, 79] on icon at bounding box center [444, 79] width 5 height 9
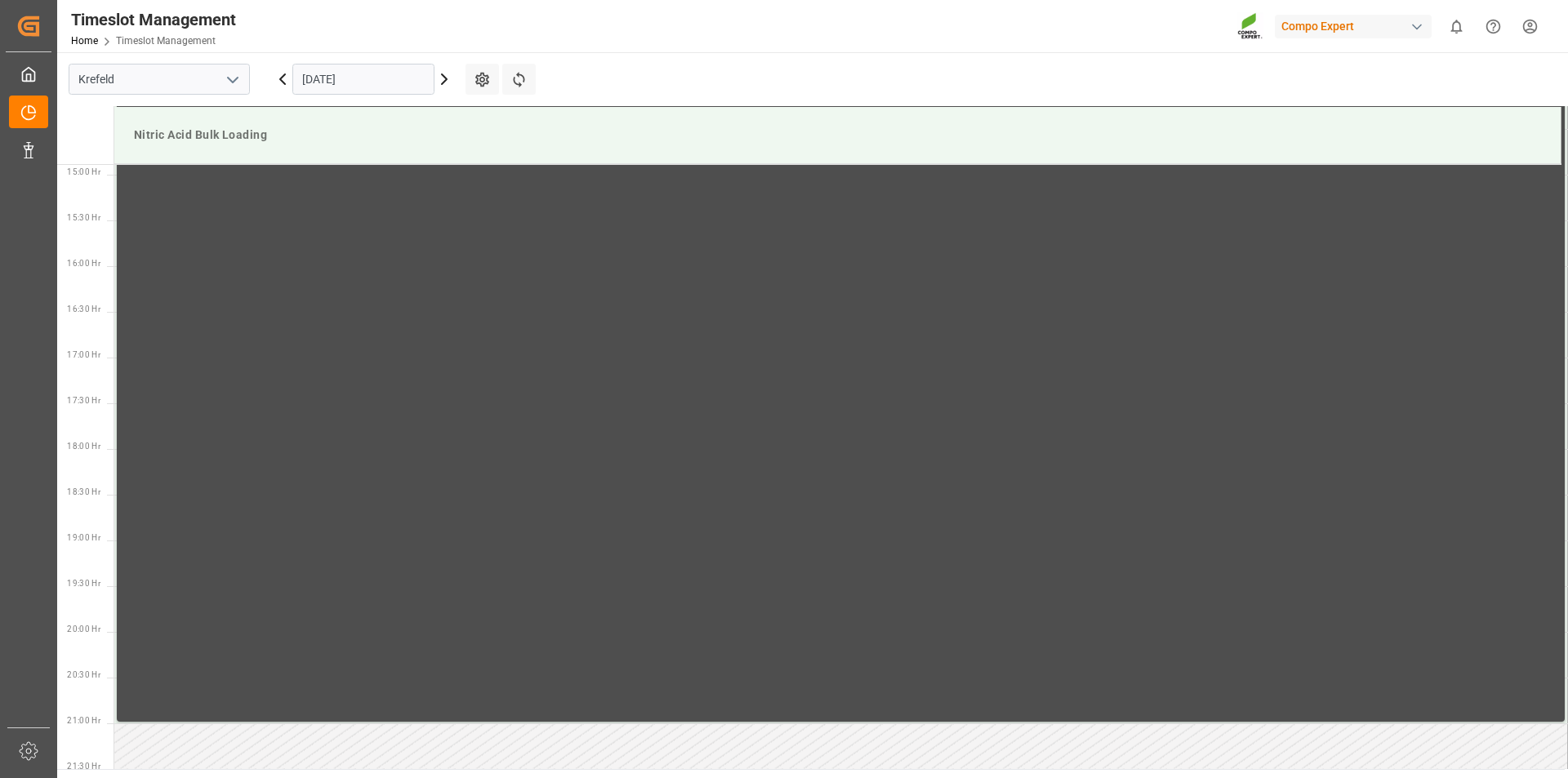
click at [446, 79] on icon at bounding box center [444, 79] width 5 height 9
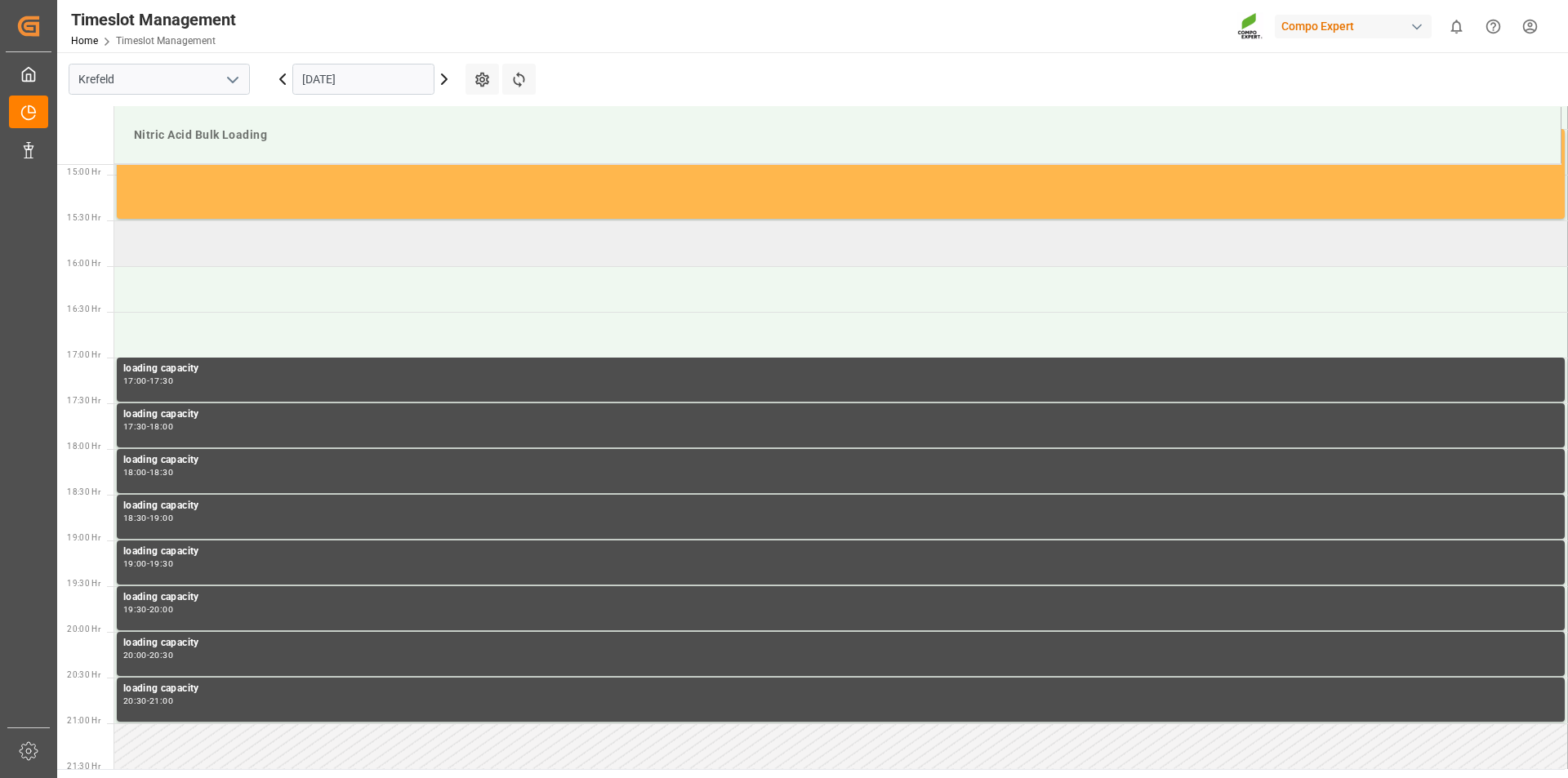
click at [376, 259] on td at bounding box center [841, 243] width 1453 height 46
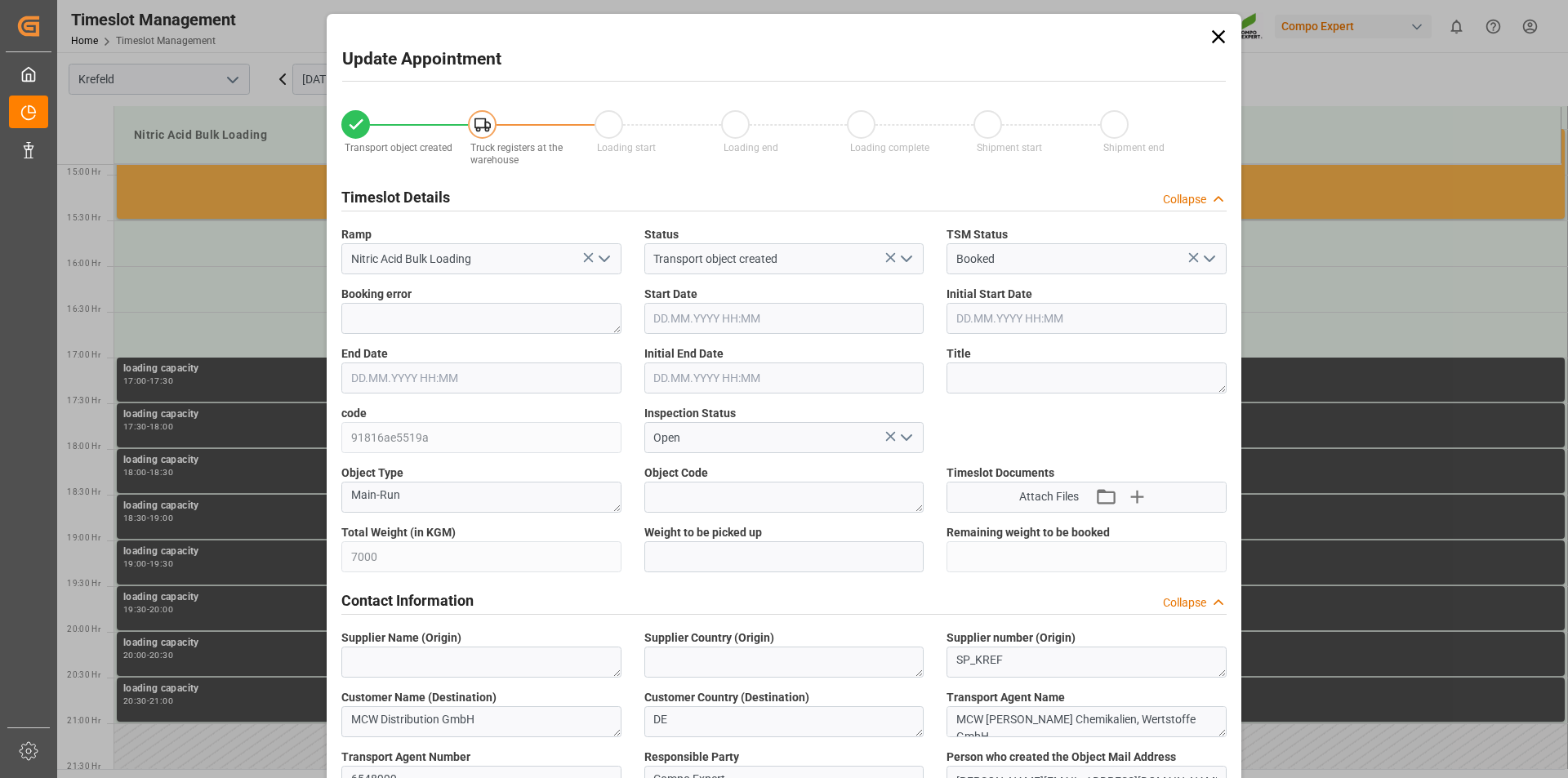
type input "7000"
type input "0"
type input "13.10.2025 15:30"
type input "13.10.2025 16:00"
type input "[DATE] 14:08"
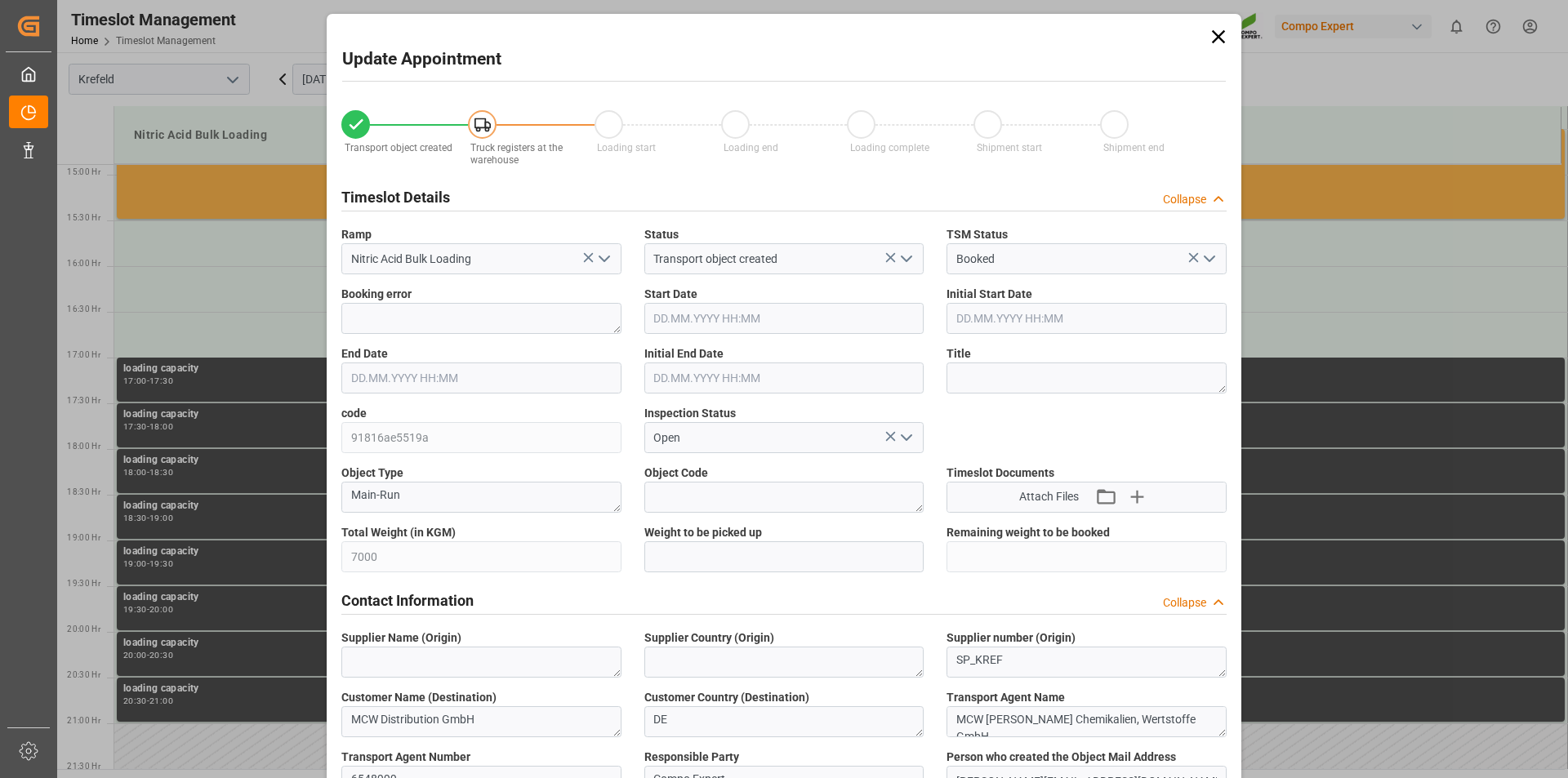
type input "07.10.2025 13:54"
click at [1208, 40] on icon at bounding box center [1218, 37] width 23 height 23
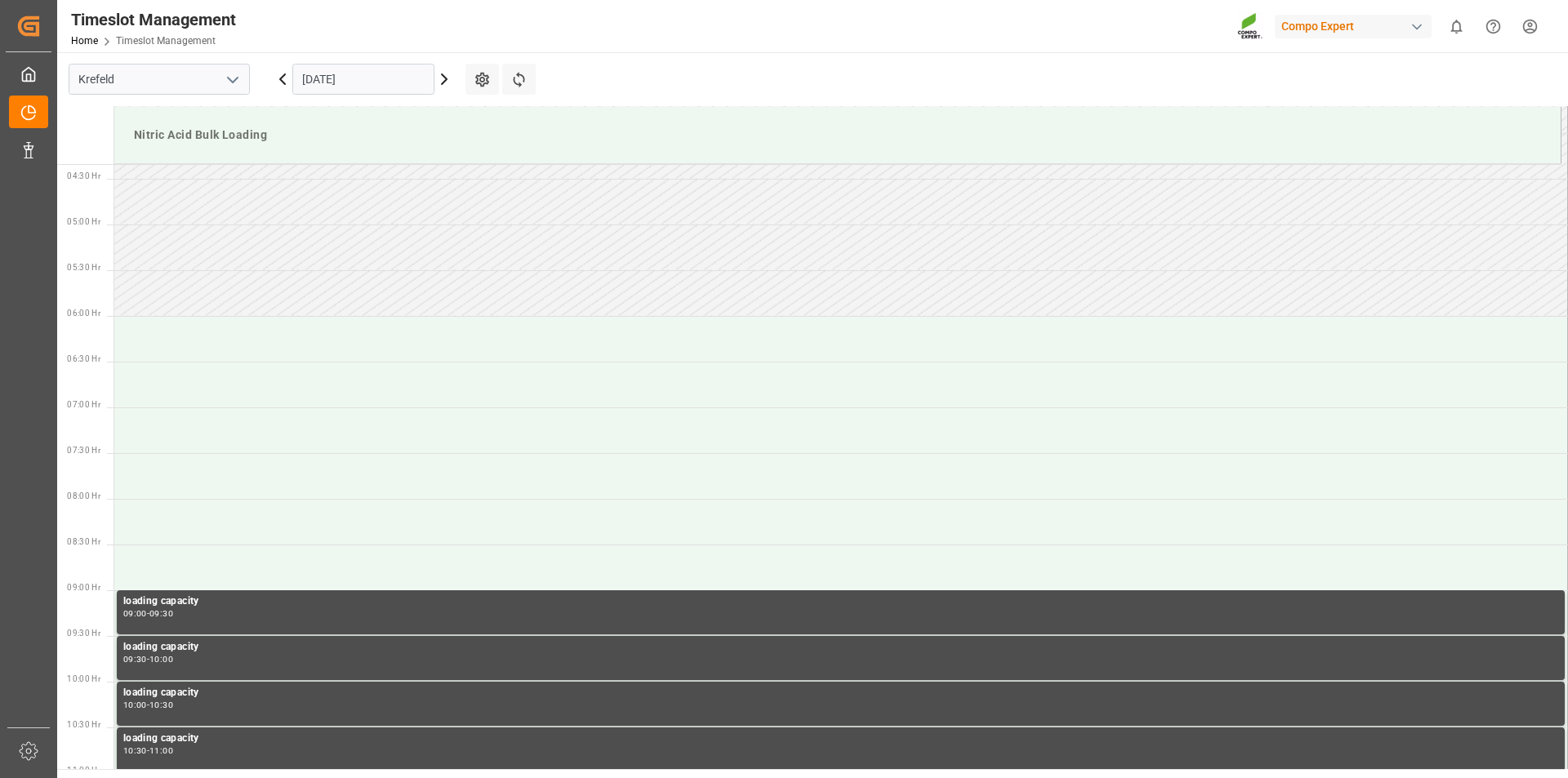
scroll to position [356, 0]
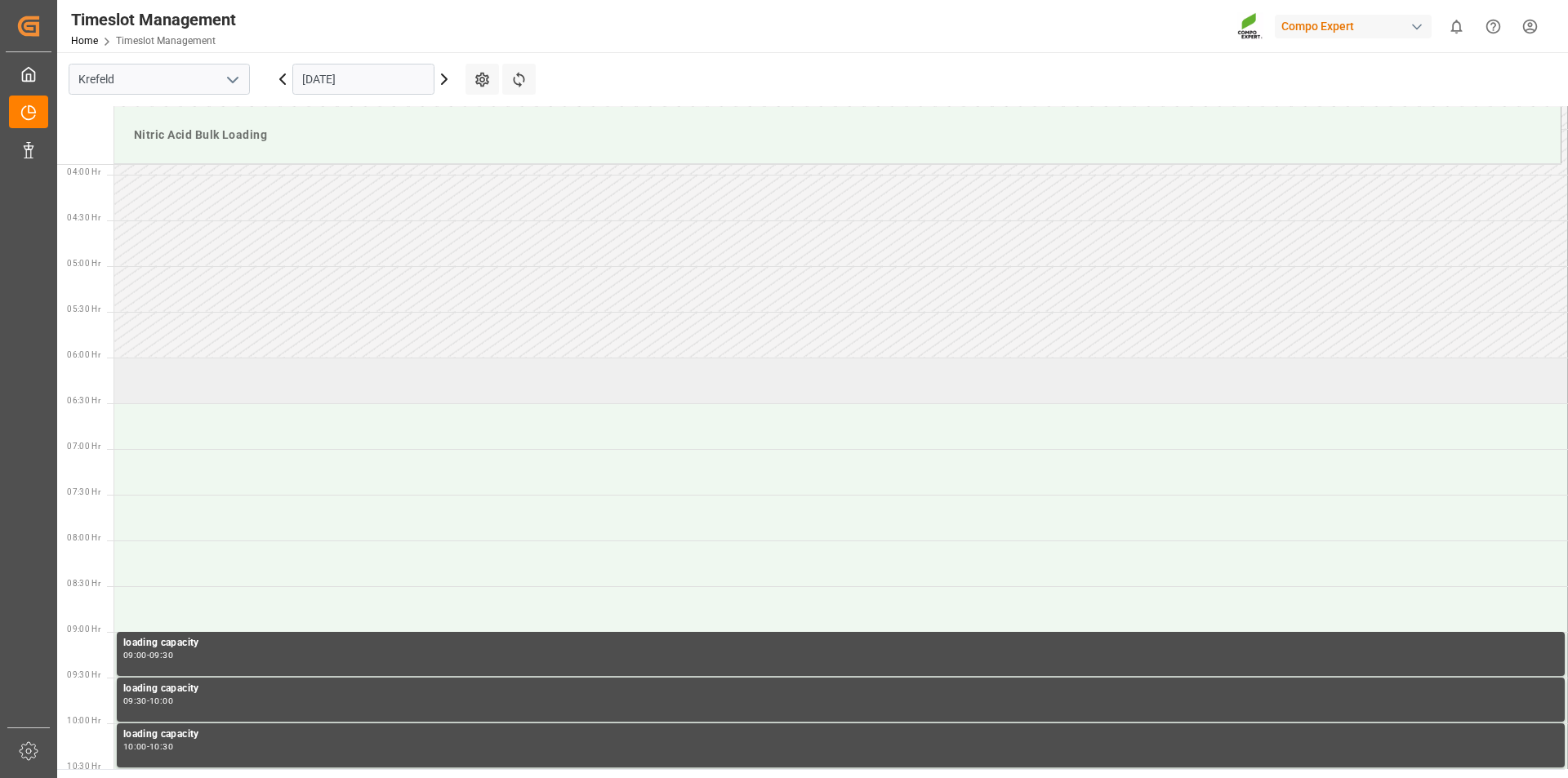
click at [278, 389] on td at bounding box center [841, 380] width 1453 height 46
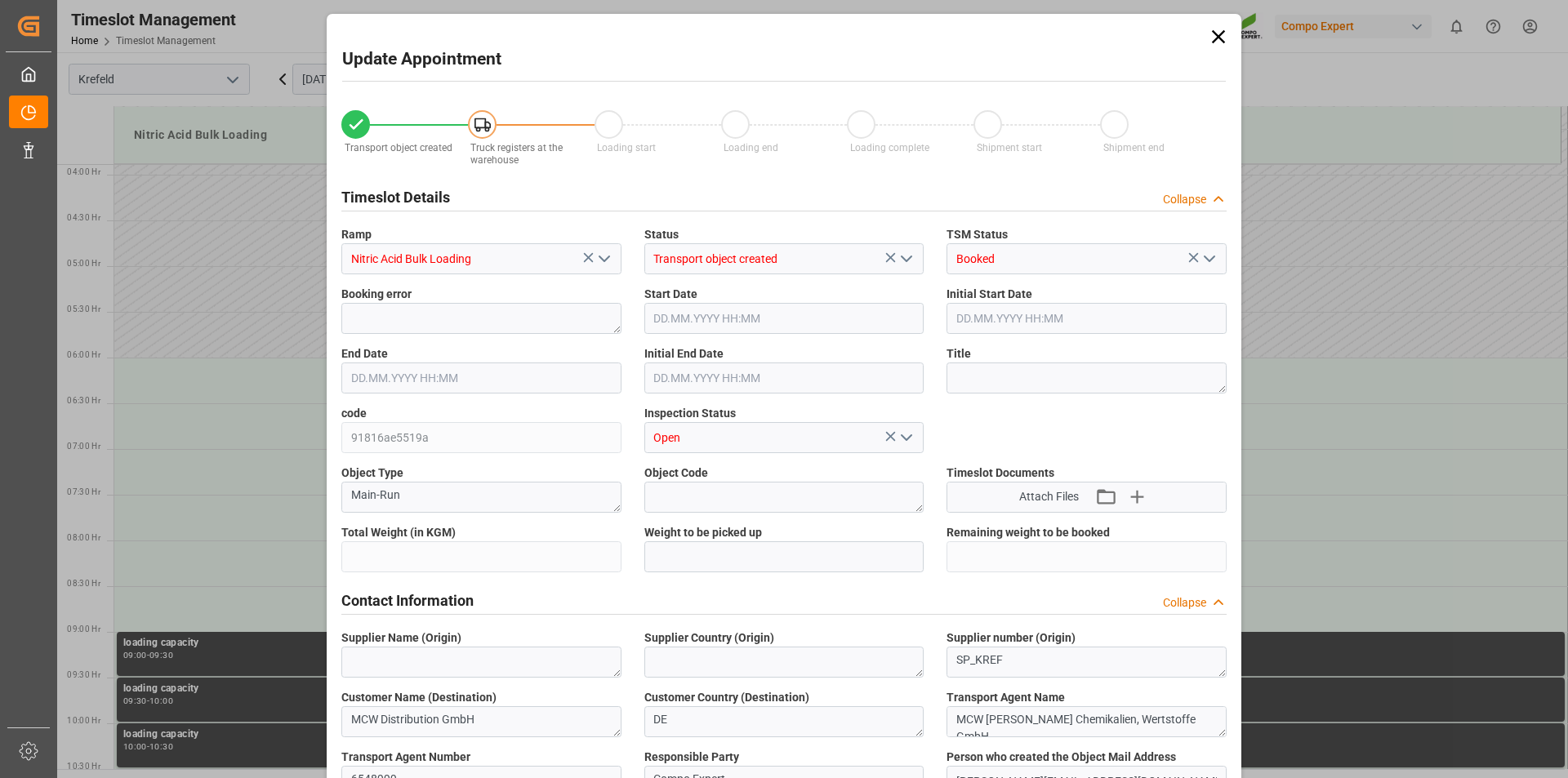
type input "7000"
type input "0"
type input "13.10.2025 06:00"
type input "13.10.2025 06:30"
type input "[DATE] 14:08"
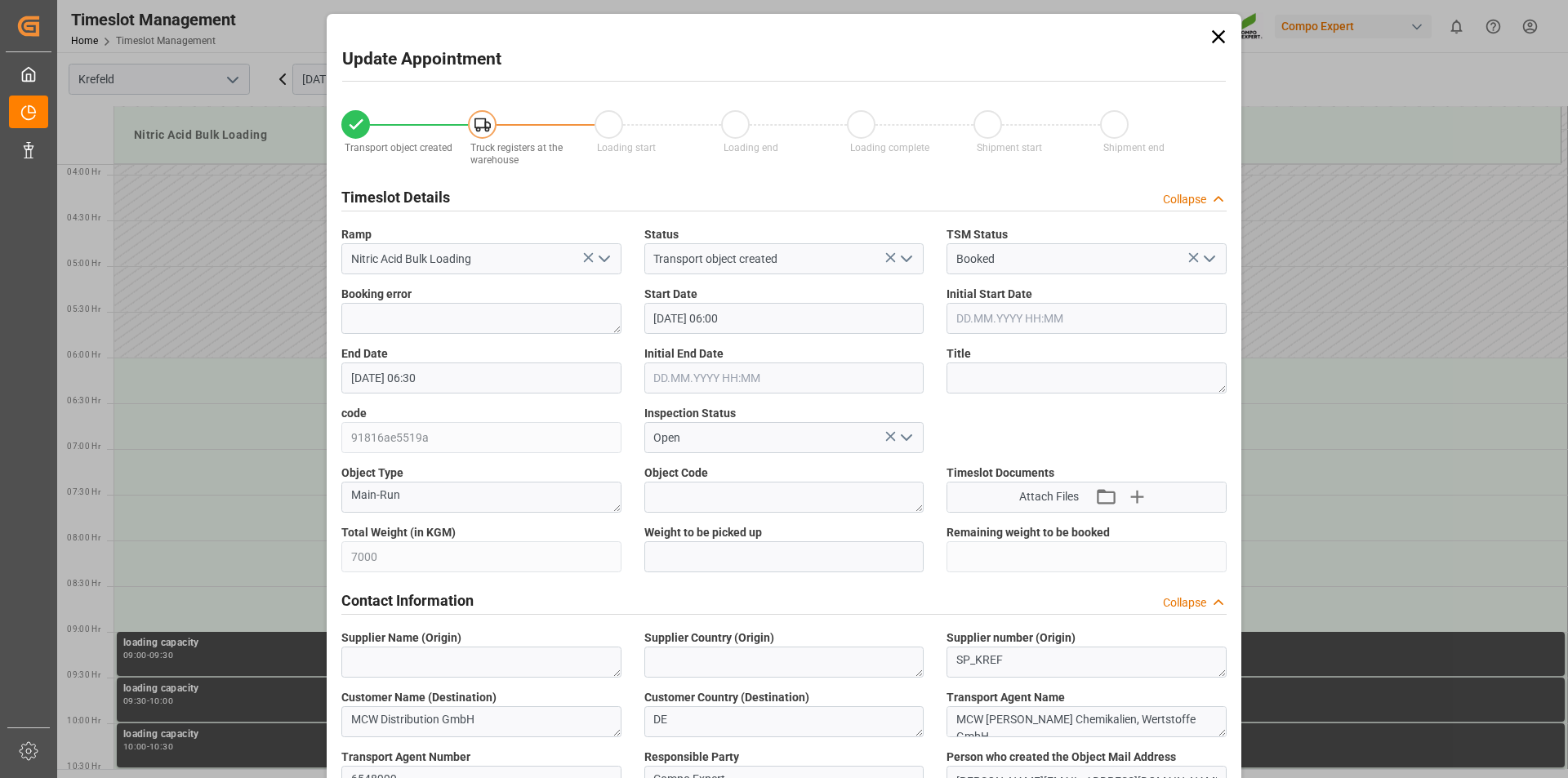
type input "07.10.2025 13:54"
click at [1044, 387] on textarea at bounding box center [1086, 377] width 280 height 31
click at [978, 375] on textarea at bounding box center [1086, 377] width 280 height 31
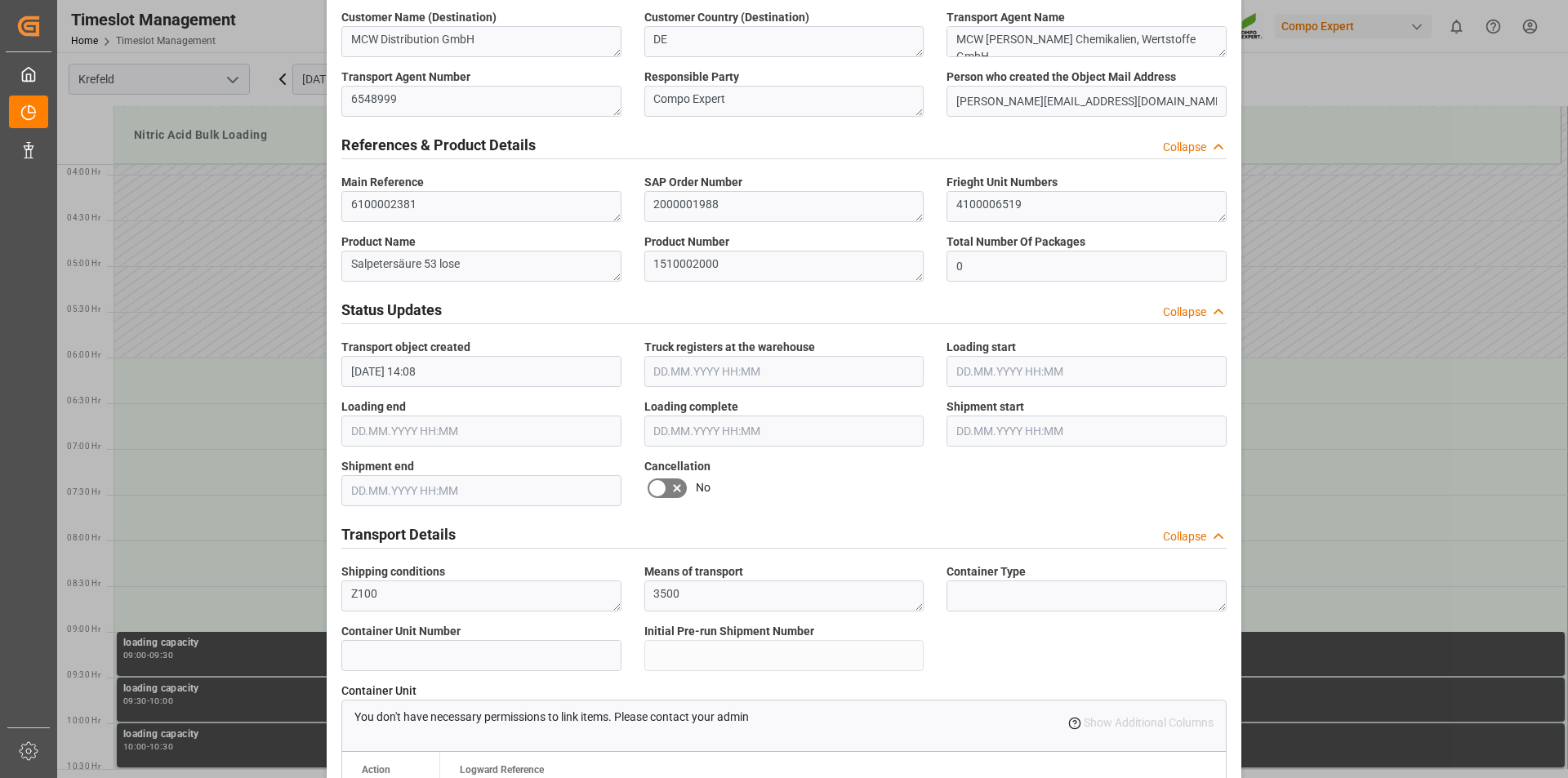
scroll to position [1360, 0]
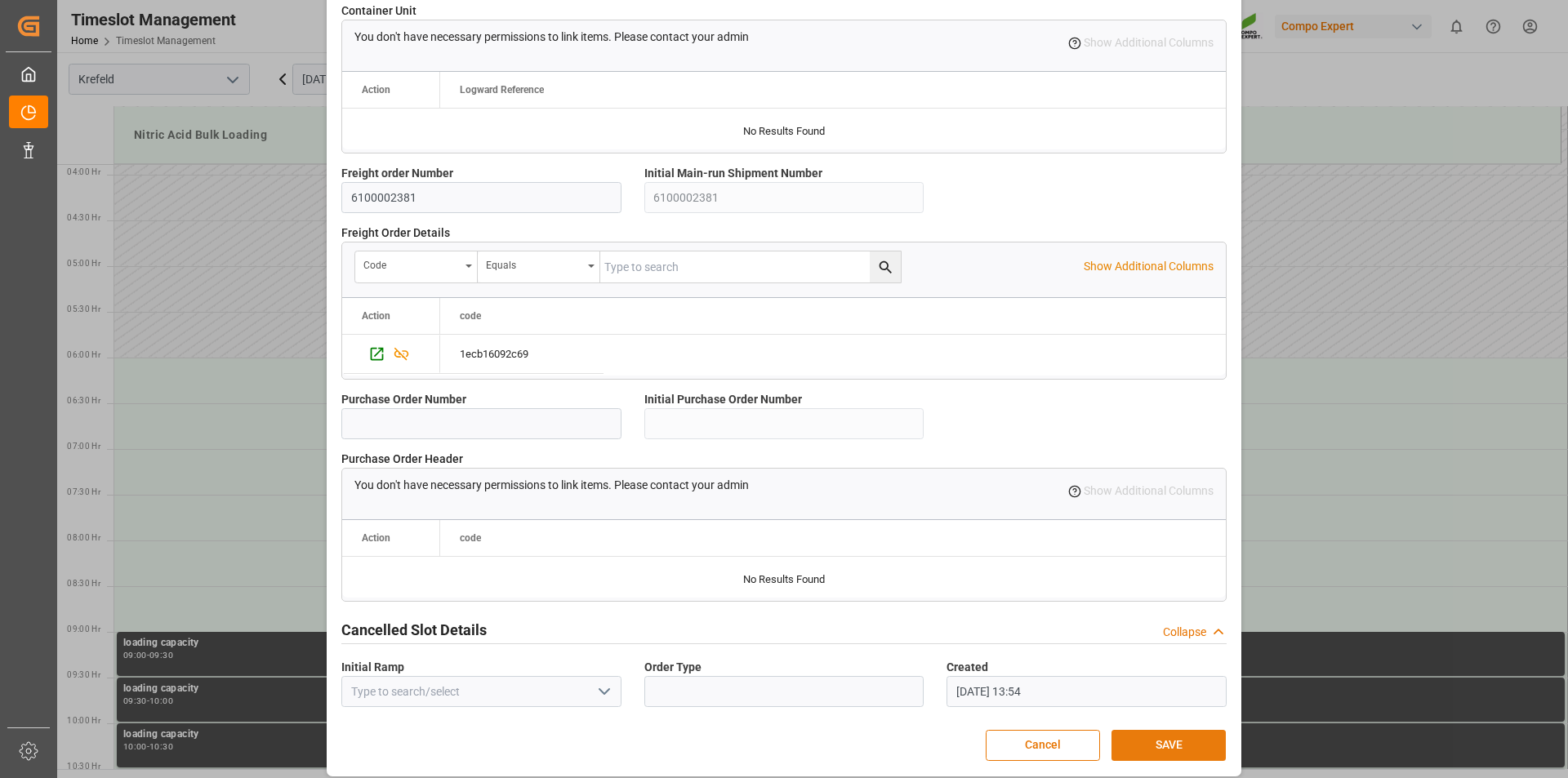
type textarea "164142"
click at [1138, 739] on button "SAVE" at bounding box center [1168, 745] width 115 height 31
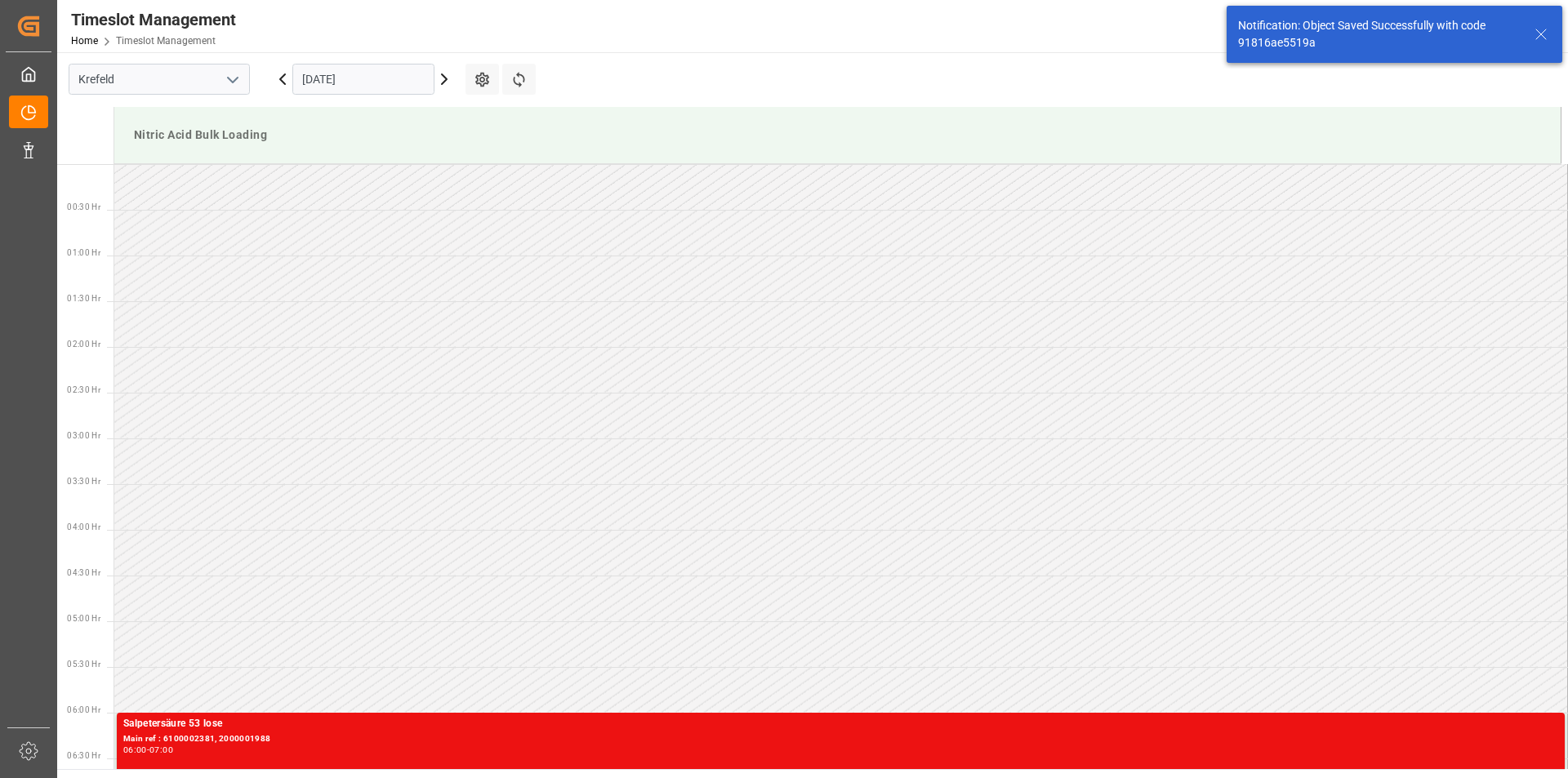
scroll to position [389, 0]
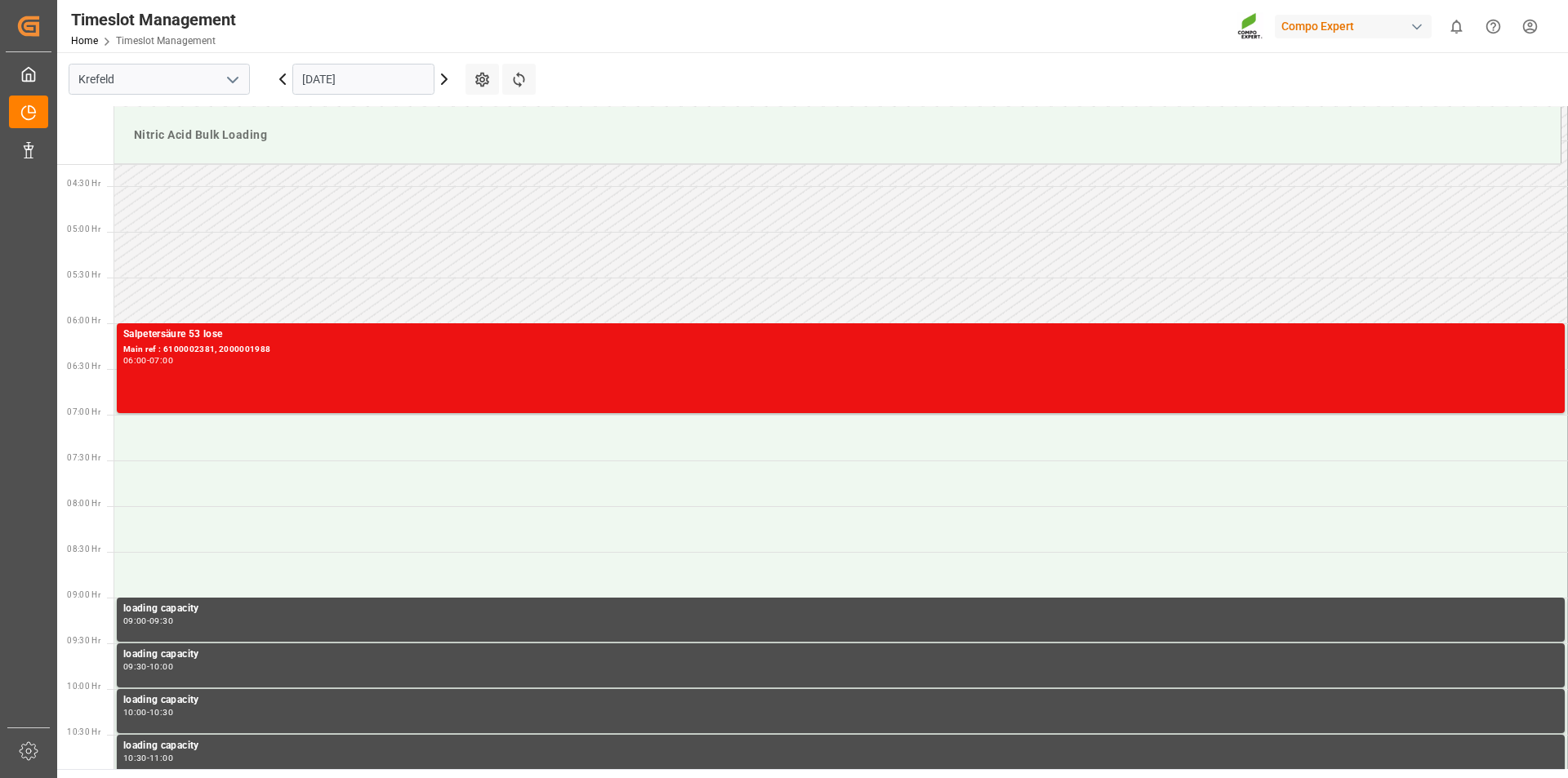
click at [1525, 27] on html "Created by potrace 1.15, written by Peter Selinger 2001-2017 Created by potrace…" at bounding box center [784, 389] width 1568 height 778
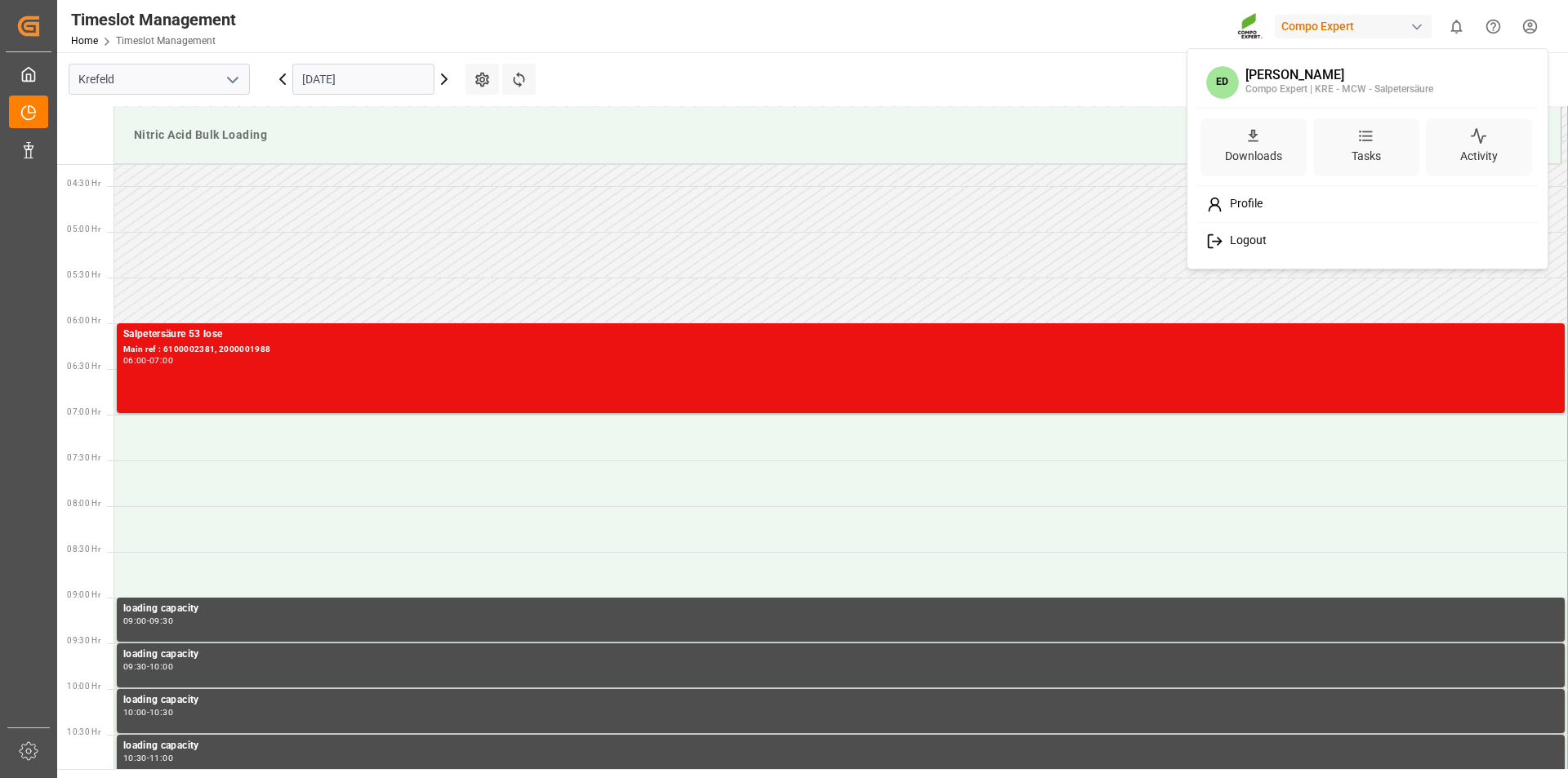
click at [1267, 234] on div "Logout" at bounding box center [1368, 241] width 335 height 30
